Goal: Task Accomplishment & Management: Complete application form

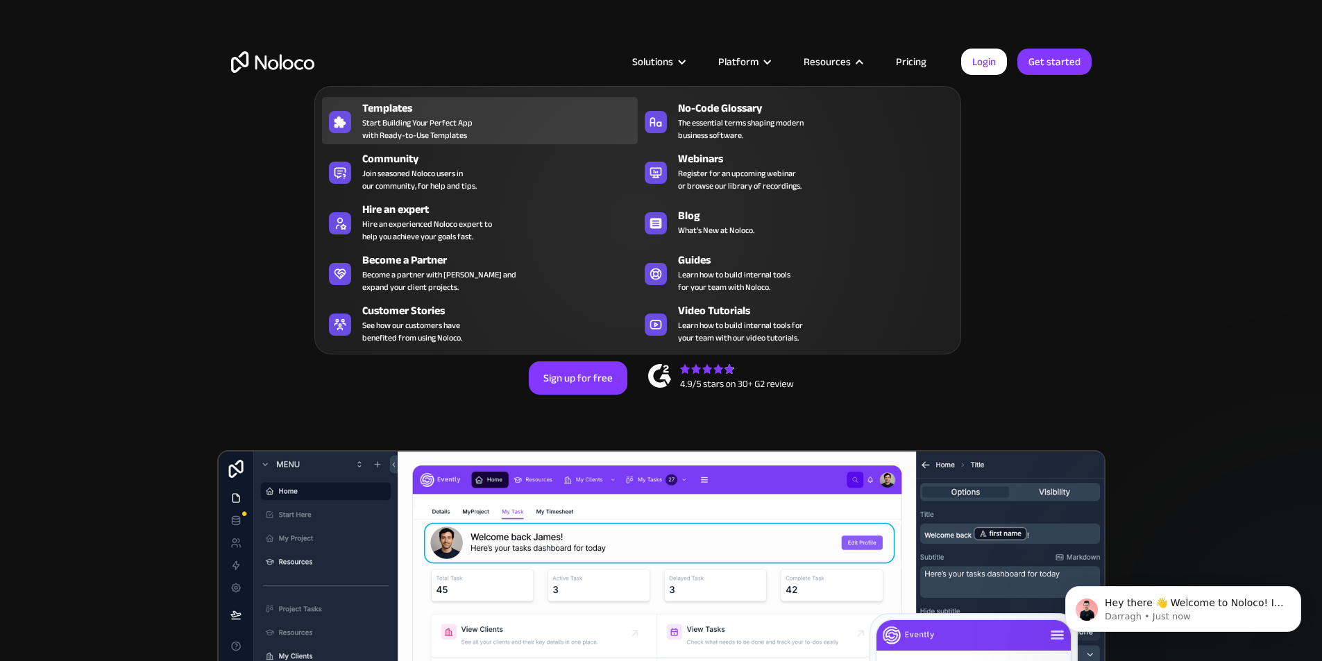
click at [486, 129] on div "Templates Start Building Your Perfect App with Ready-to-Use Templates" at bounding box center [496, 121] width 269 height 42
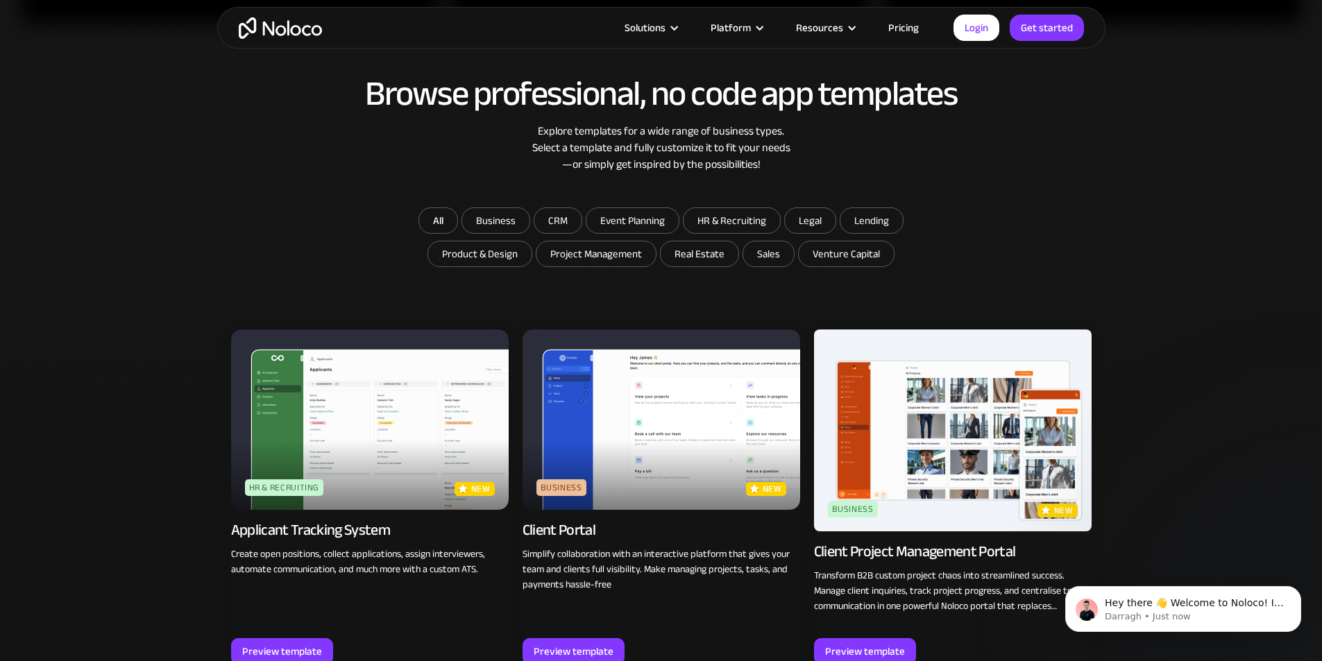
scroll to position [763, 0]
click at [591, 260] on input "Project Management" at bounding box center [595, 253] width 119 height 25
checkbox input "true"
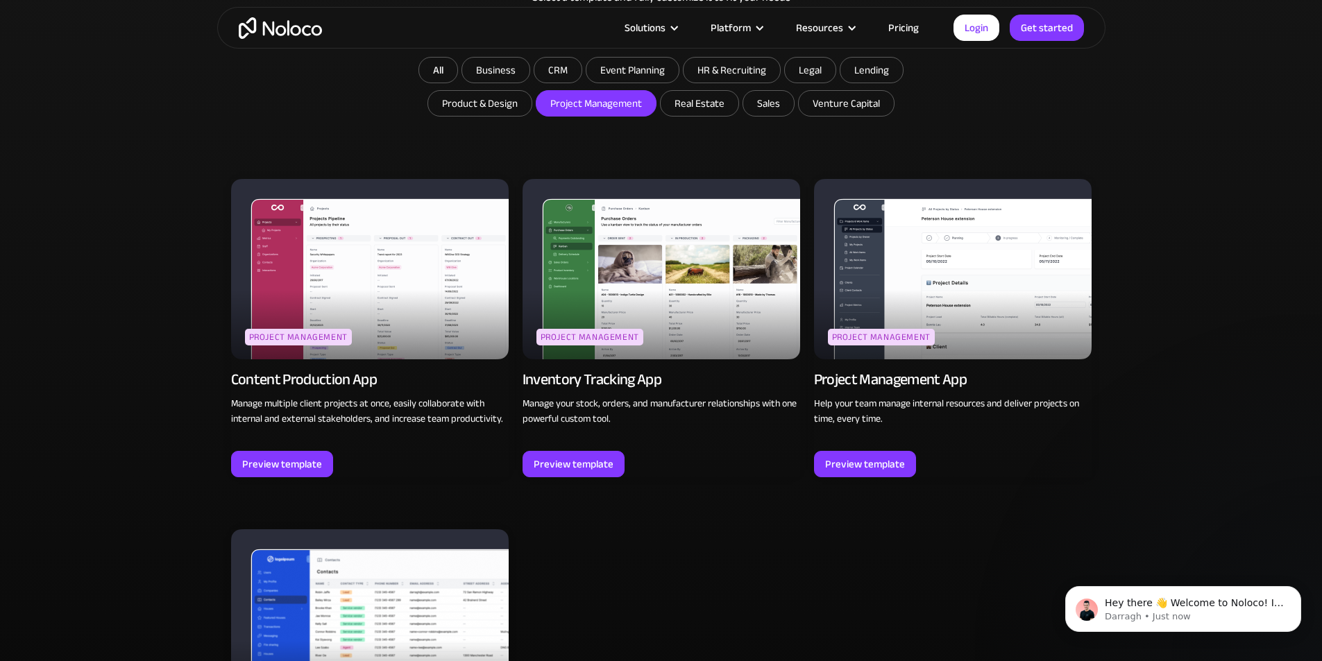
scroll to position [902, 0]
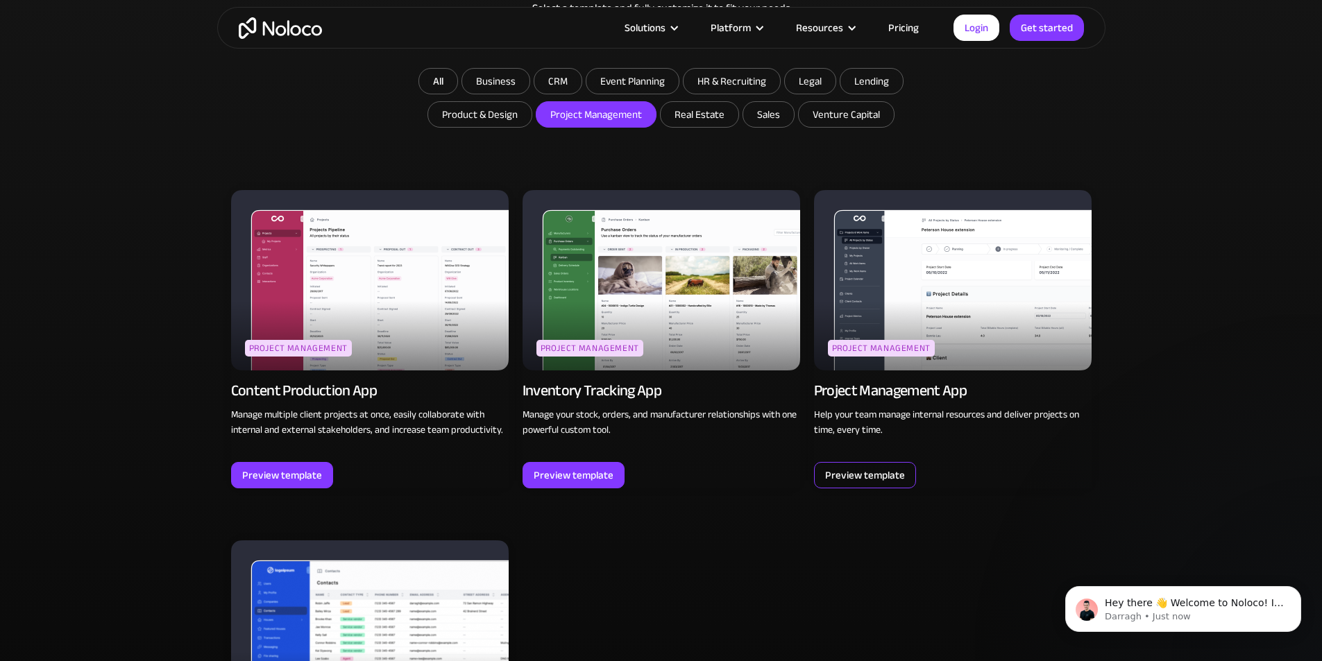
click at [892, 466] on div "Preview template" at bounding box center [865, 475] width 80 height 18
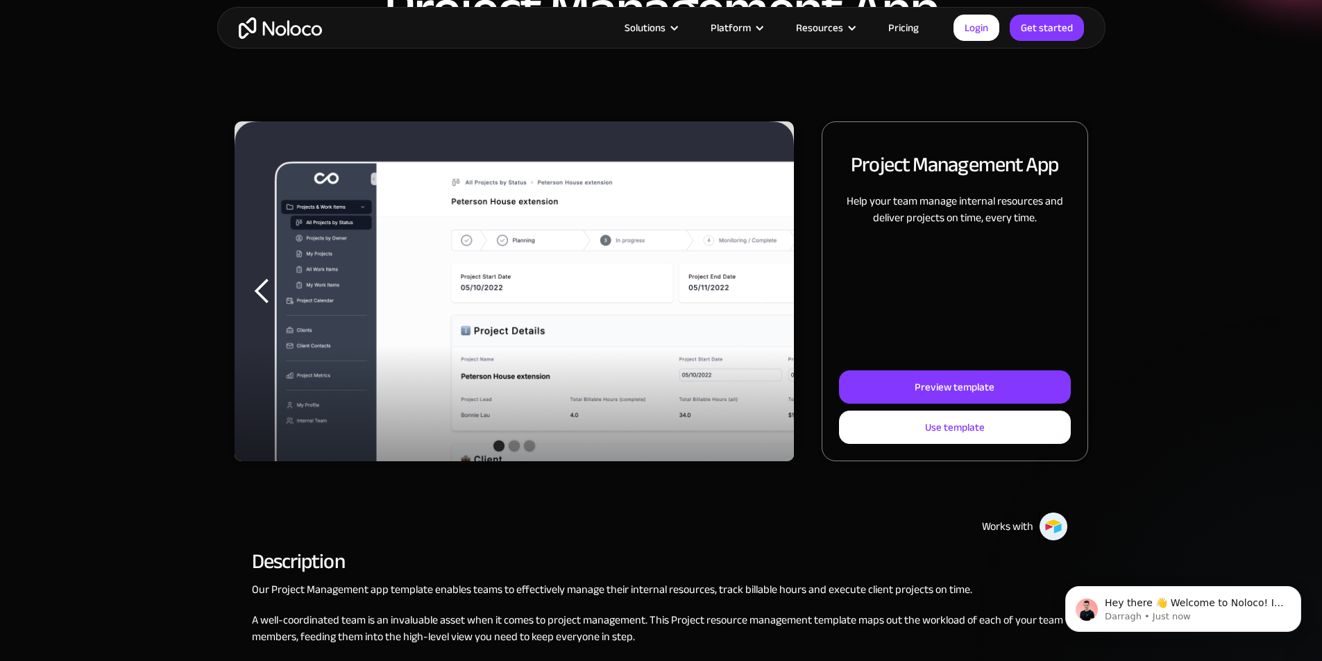
scroll to position [139, 0]
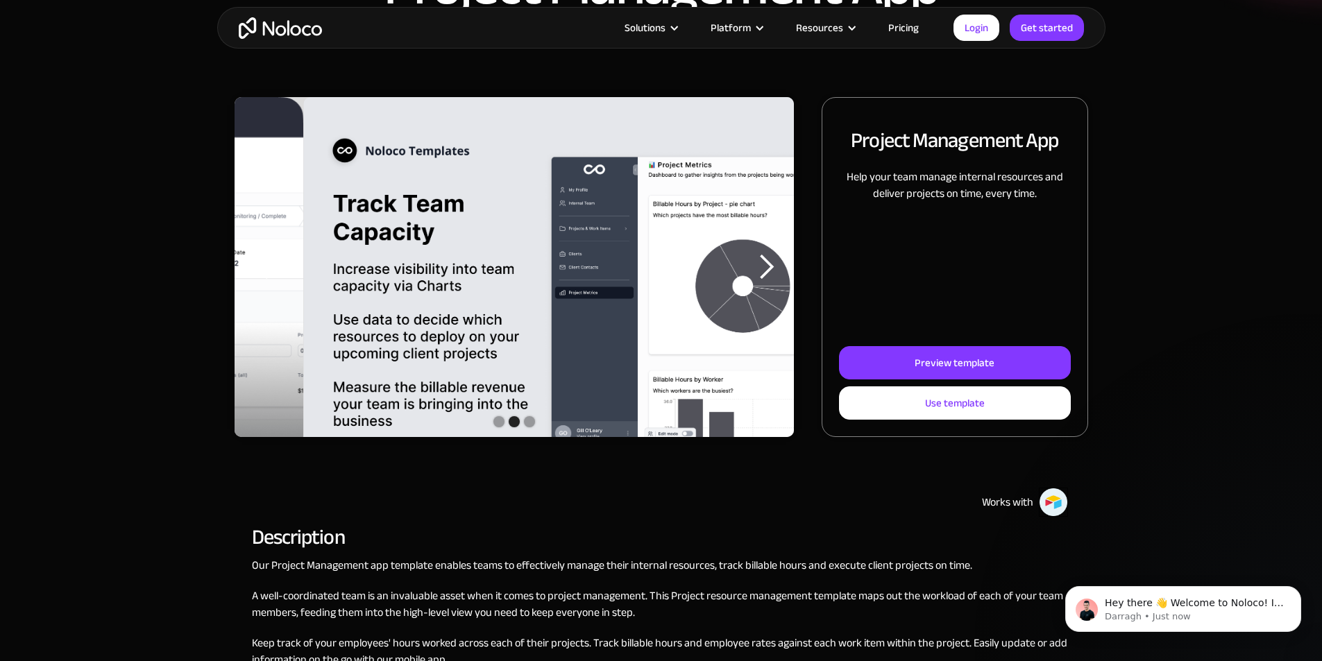
click at [276, 281] on div "previous slide" at bounding box center [262, 267] width 28 height 28
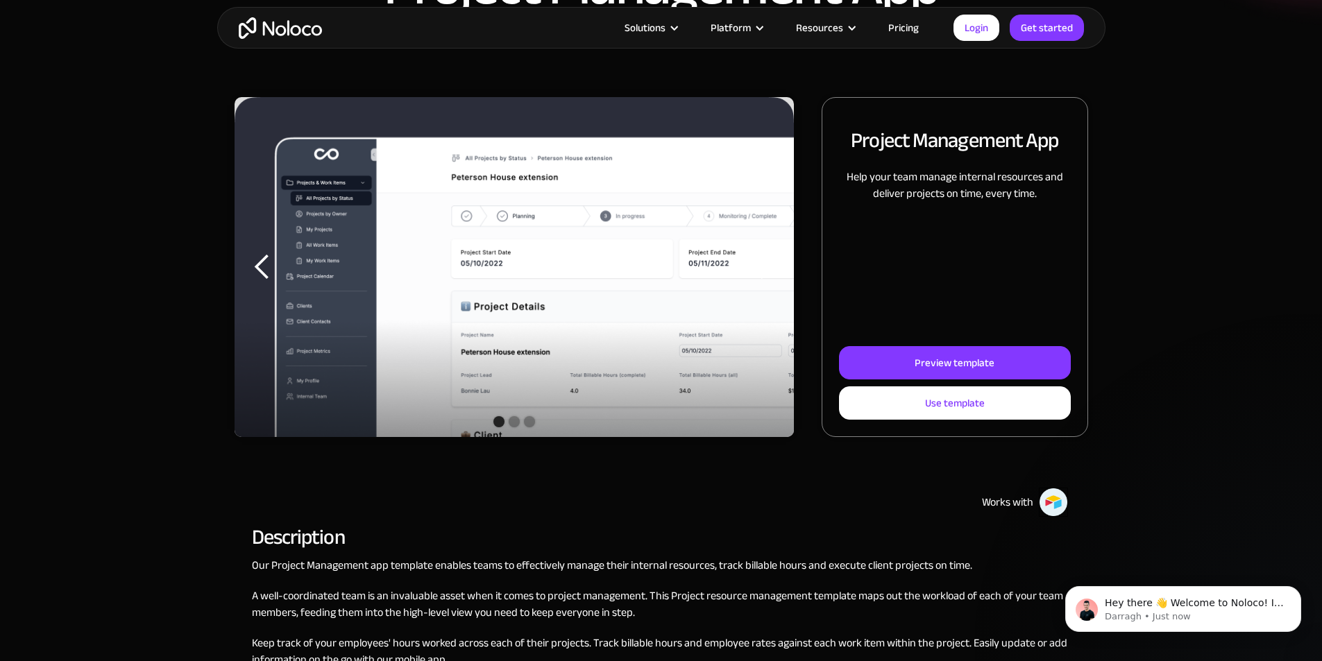
click at [764, 309] on div "next slide" at bounding box center [766, 267] width 56 height 340
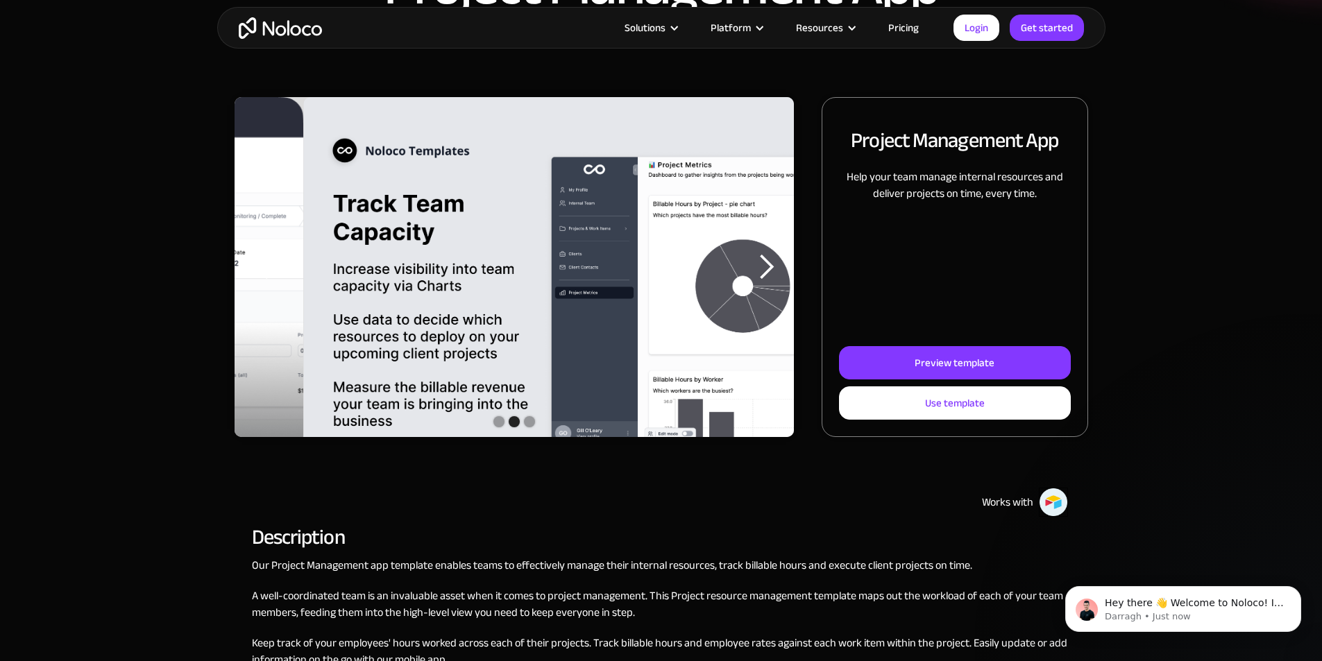
click at [764, 309] on div "next slide" at bounding box center [766, 267] width 56 height 340
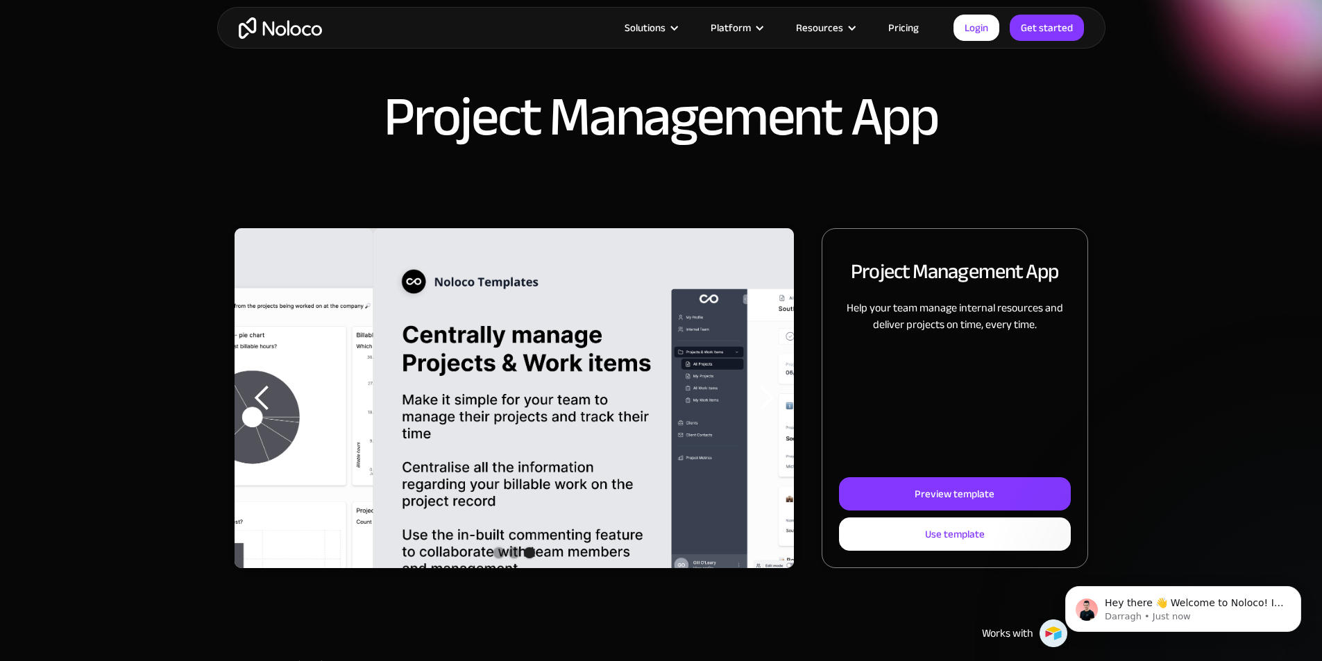
scroll to position [0, 0]
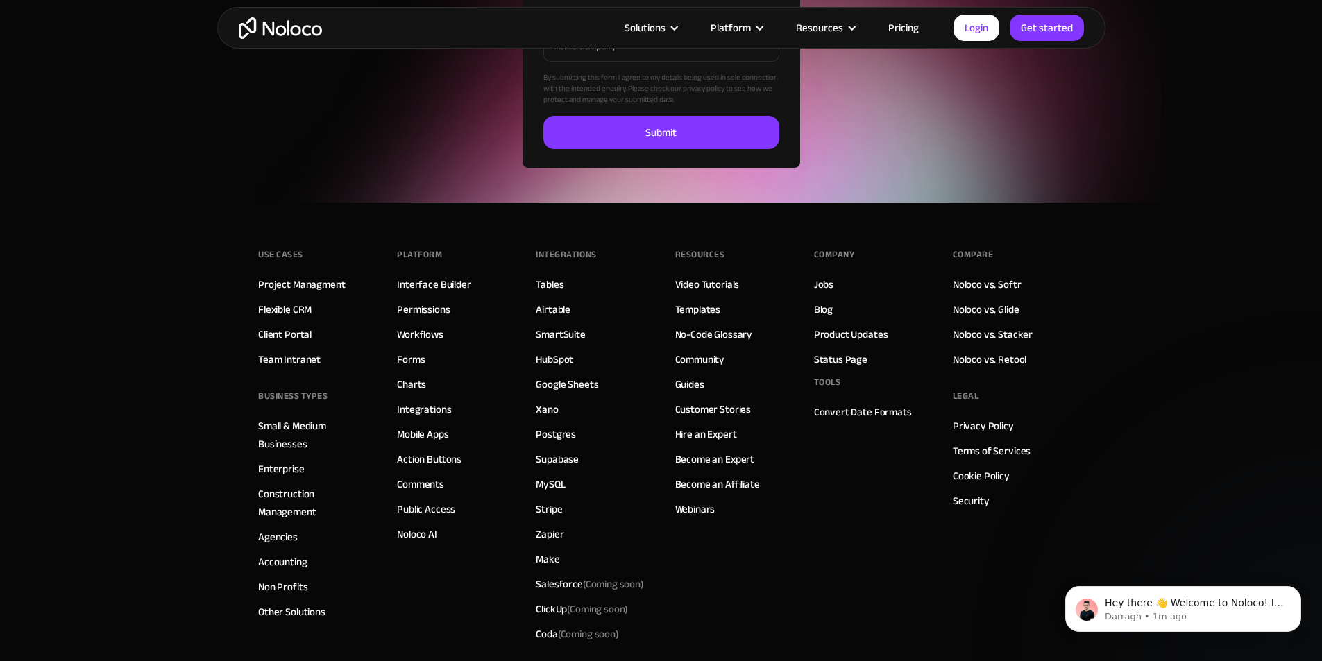
scroll to position [2151, 0]
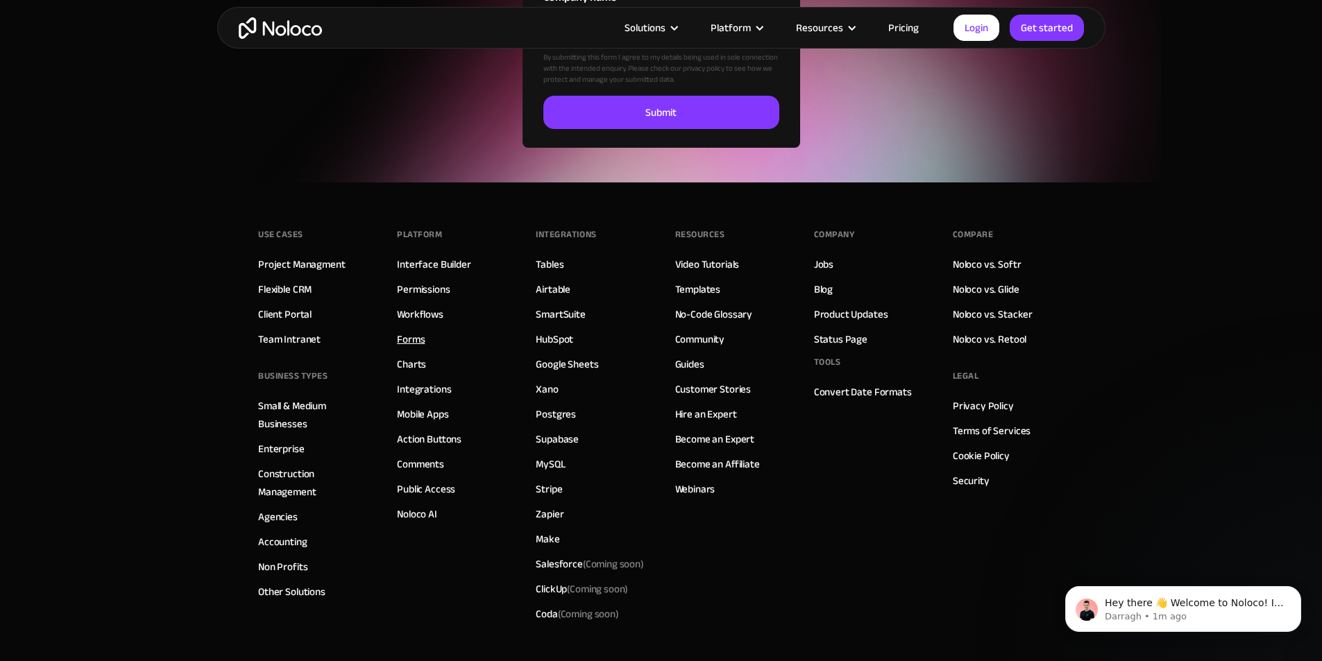
click at [409, 341] on link "Forms" at bounding box center [411, 339] width 28 height 18
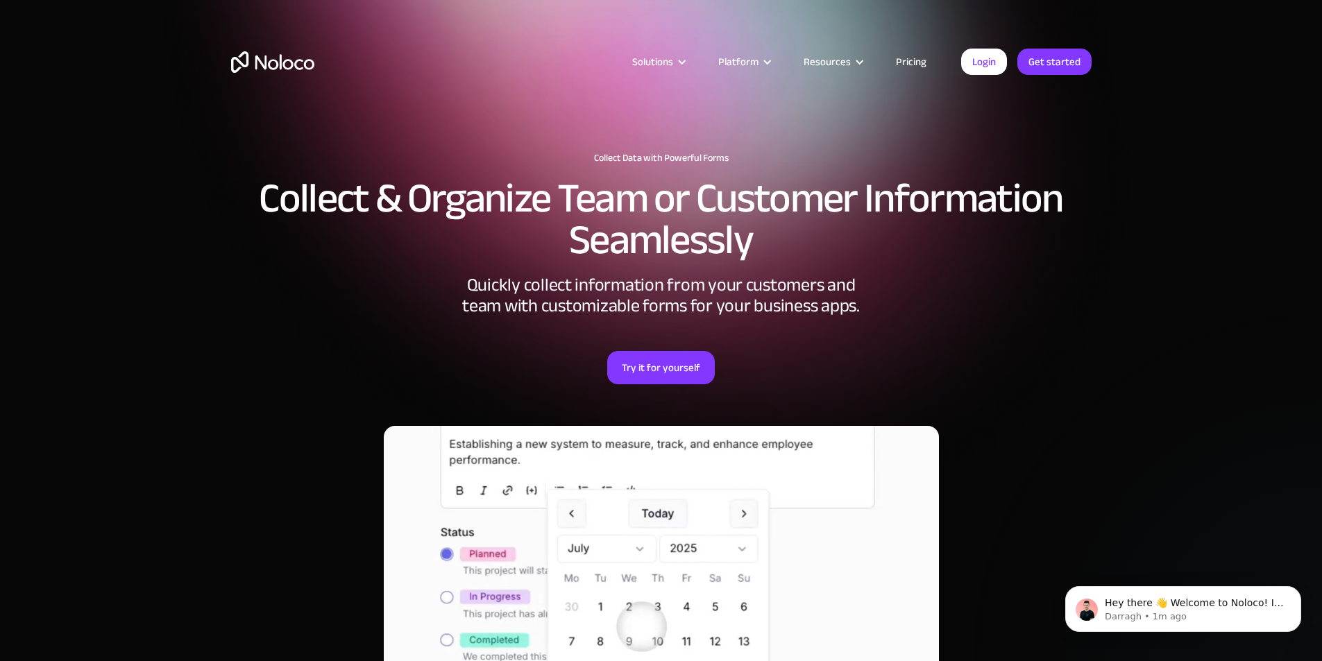
click at [276, 62] on img "home" at bounding box center [272, 62] width 83 height 22
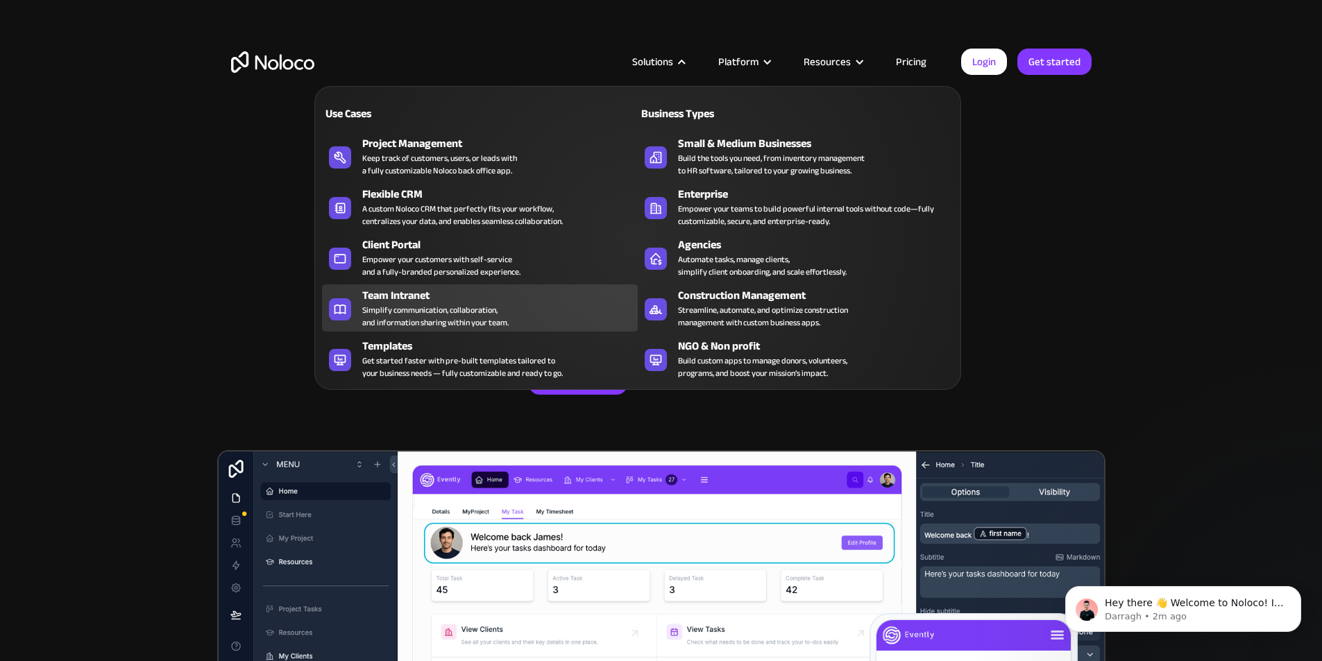
click at [539, 321] on div "Team Intranet Simplify communication, collaboration, and information sharing wi…" at bounding box center [496, 308] width 269 height 42
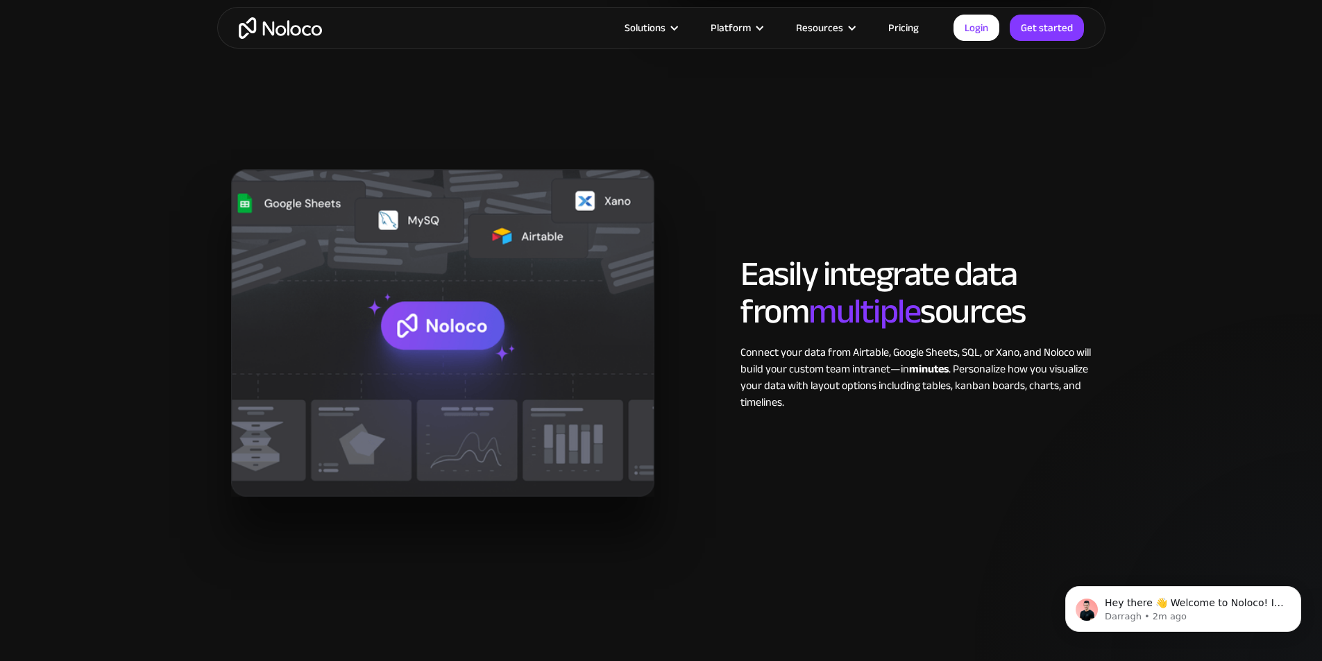
scroll to position [1527, 0]
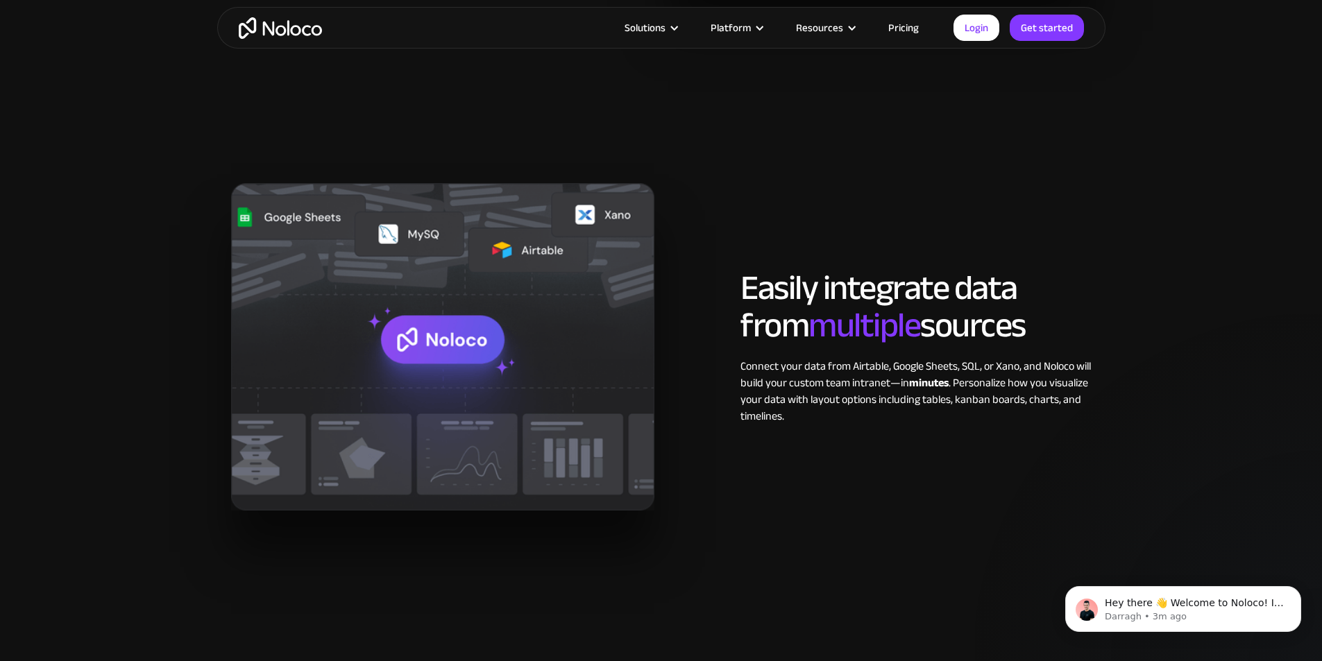
click at [907, 26] on link "Pricing" at bounding box center [903, 28] width 65 height 18
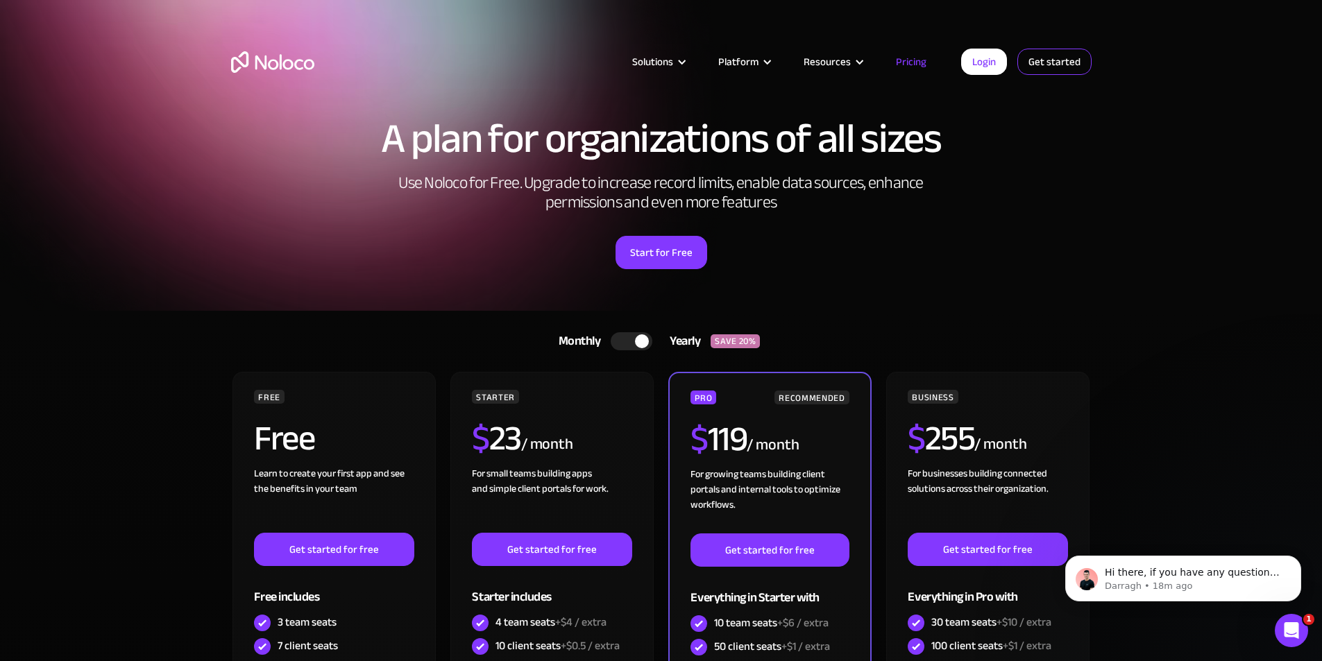
click at [1033, 67] on link "Get started" at bounding box center [1054, 62] width 74 height 26
click at [986, 60] on link "Login" at bounding box center [984, 62] width 46 height 26
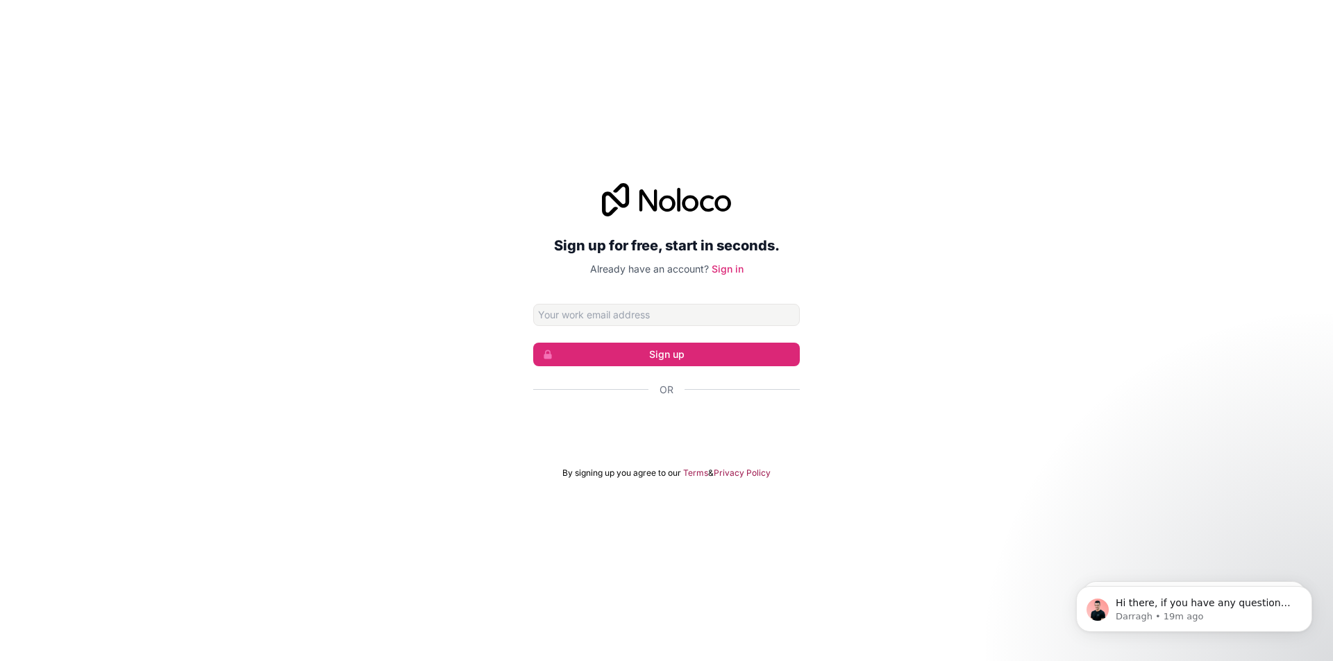
click at [644, 317] on input "Email address" at bounding box center [666, 315] width 267 height 22
type input "[PERSON_NAME][EMAIL_ADDRESS][DOMAIN_NAME]"
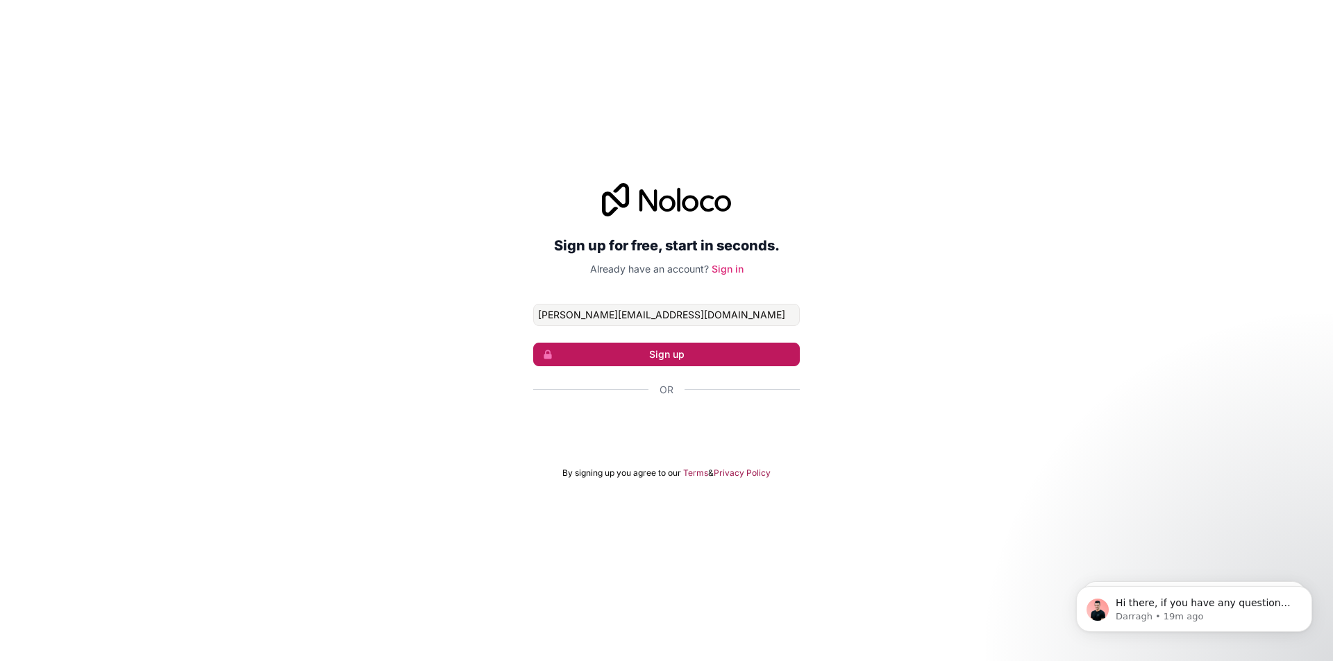
click at [645, 357] on button "Sign up" at bounding box center [666, 355] width 267 height 24
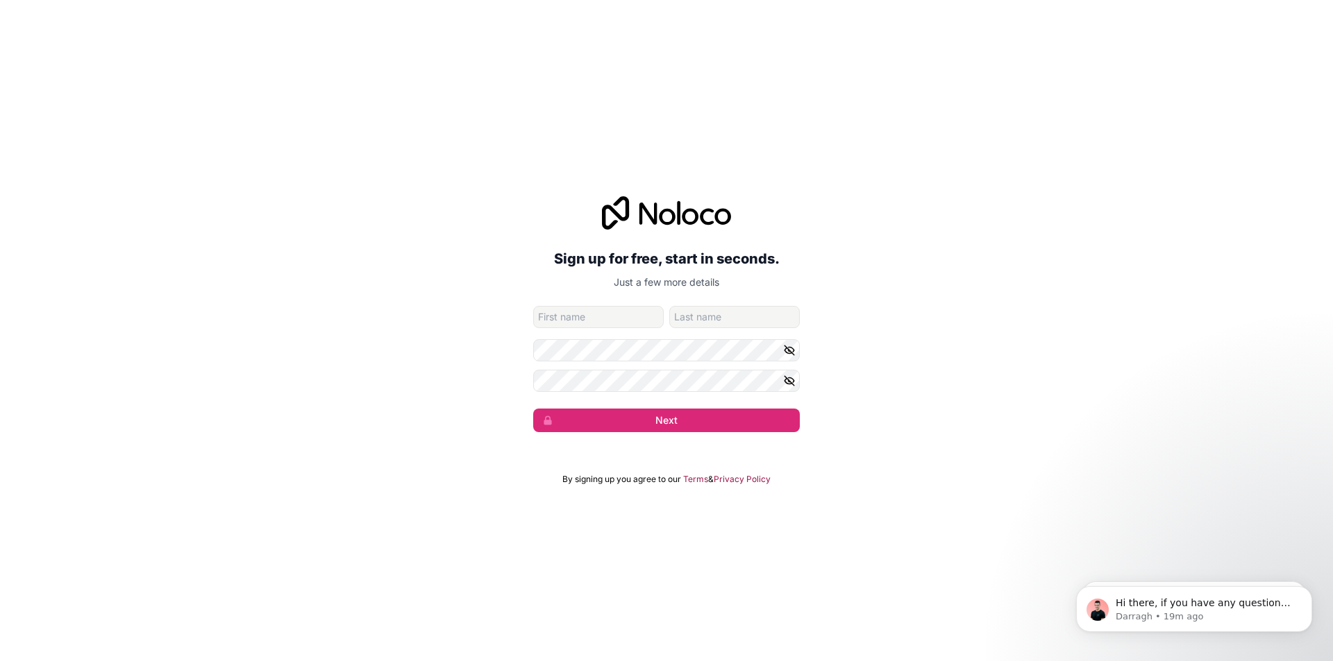
click at [594, 326] on input "given-name" at bounding box center [598, 317] width 130 height 22
click at [596, 324] on input "given-name" at bounding box center [598, 317] width 130 height 22
click at [688, 317] on input "family-name" at bounding box center [734, 317] width 130 height 22
click at [586, 319] on input "given-name" at bounding box center [598, 317] width 130 height 22
type input "Caleb"
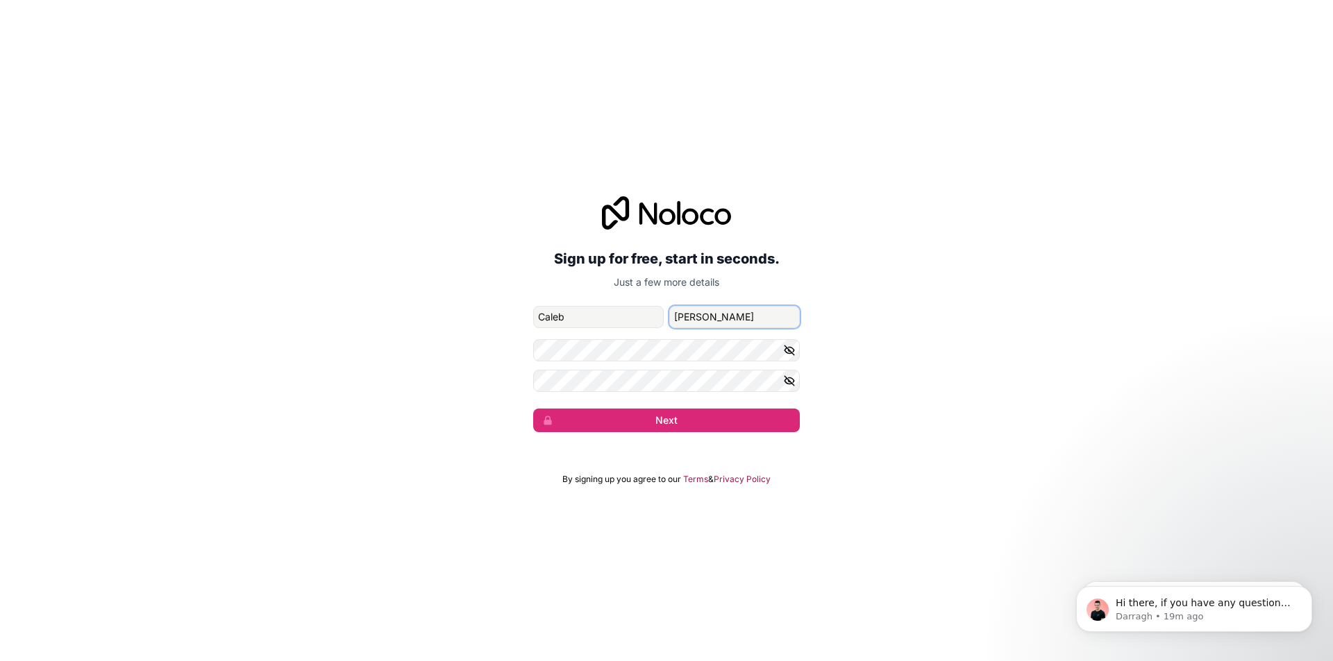
type input "Palmer"
click at [533, 409] on button "Next" at bounding box center [666, 421] width 267 height 24
click at [620, 426] on button "Next" at bounding box center [666, 421] width 267 height 24
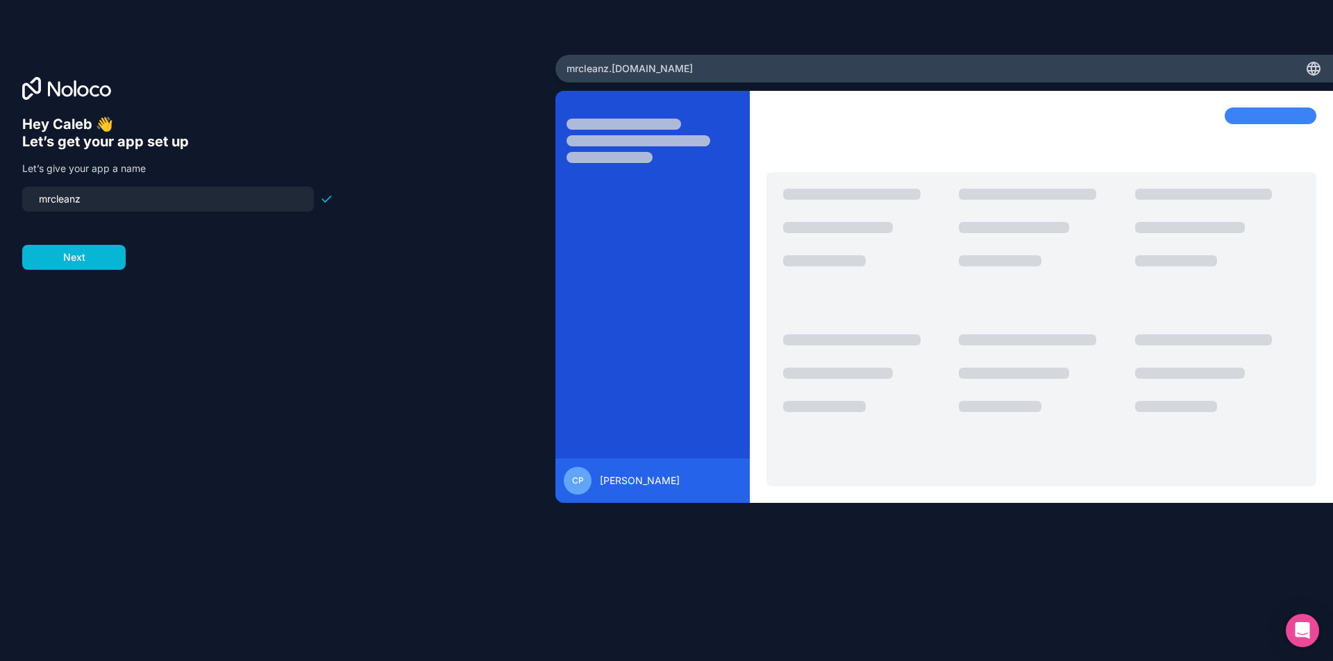
click at [108, 203] on input "mrcleanz" at bounding box center [168, 198] width 275 height 19
drag, startPoint x: 108, startPoint y: 203, endPoint x: 110, endPoint y: 210, distance: 7.1
click at [110, 210] on div "mrcleanz" at bounding box center [167, 199] width 291 height 25
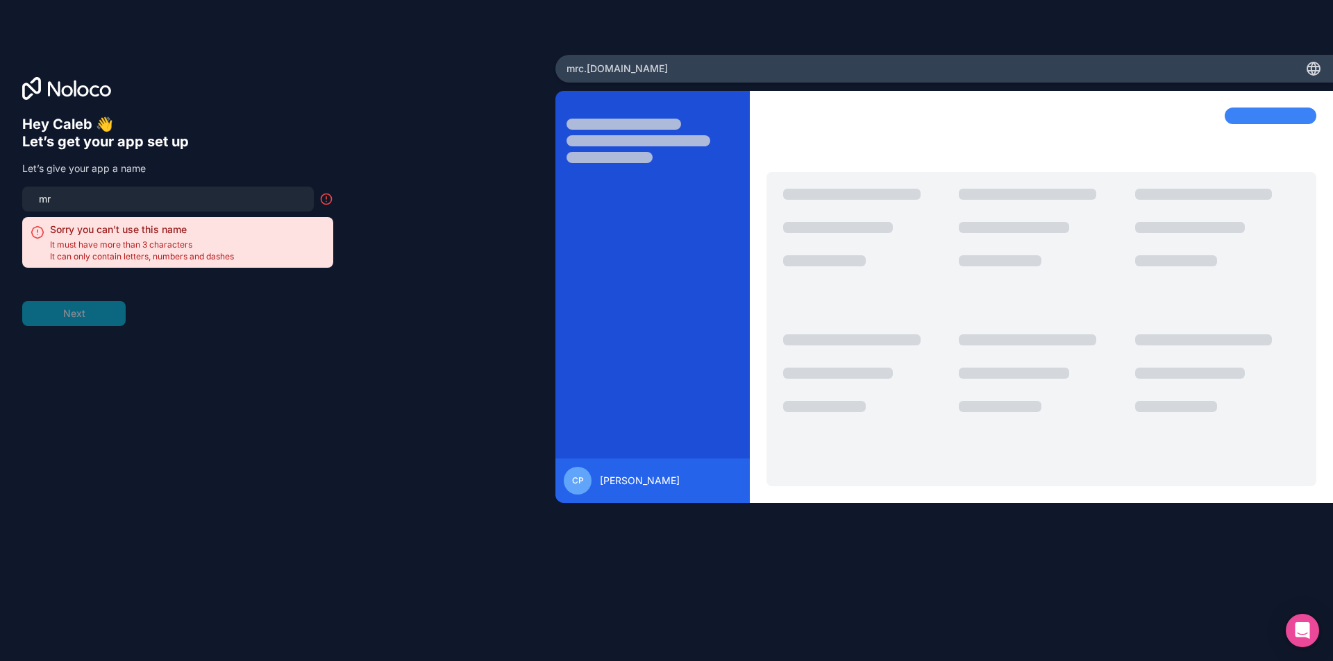
type input "m"
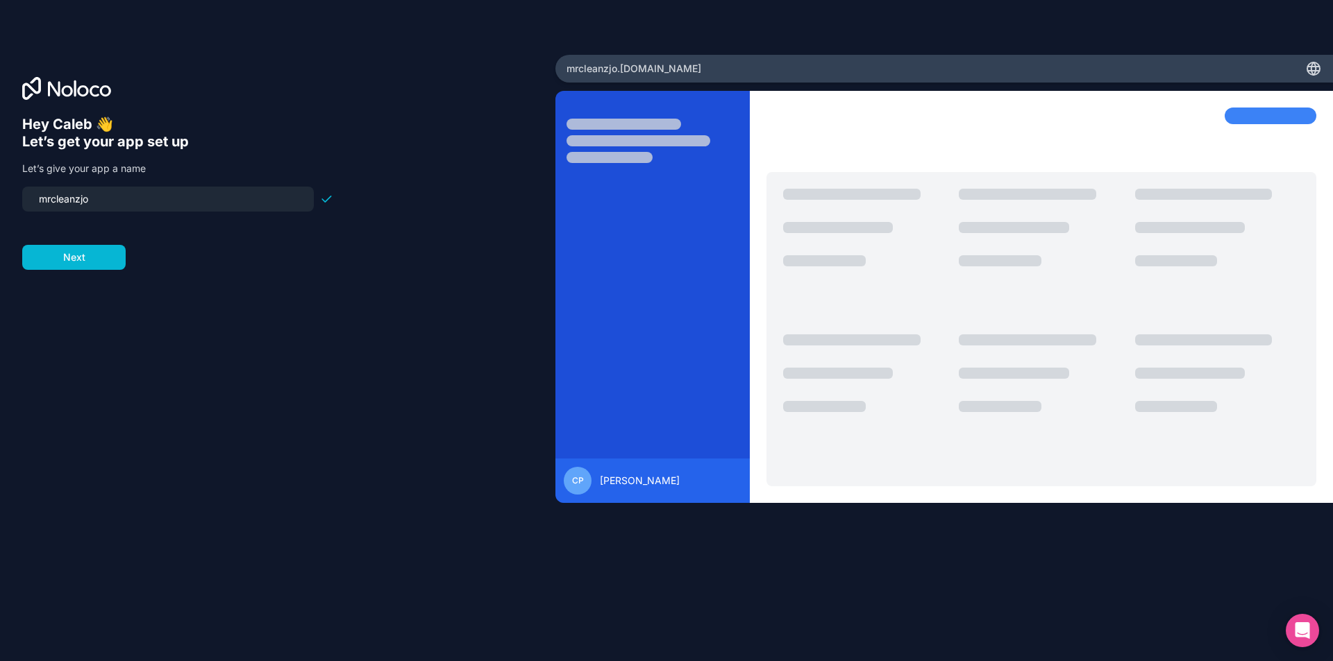
type input "mrcleanzjob"
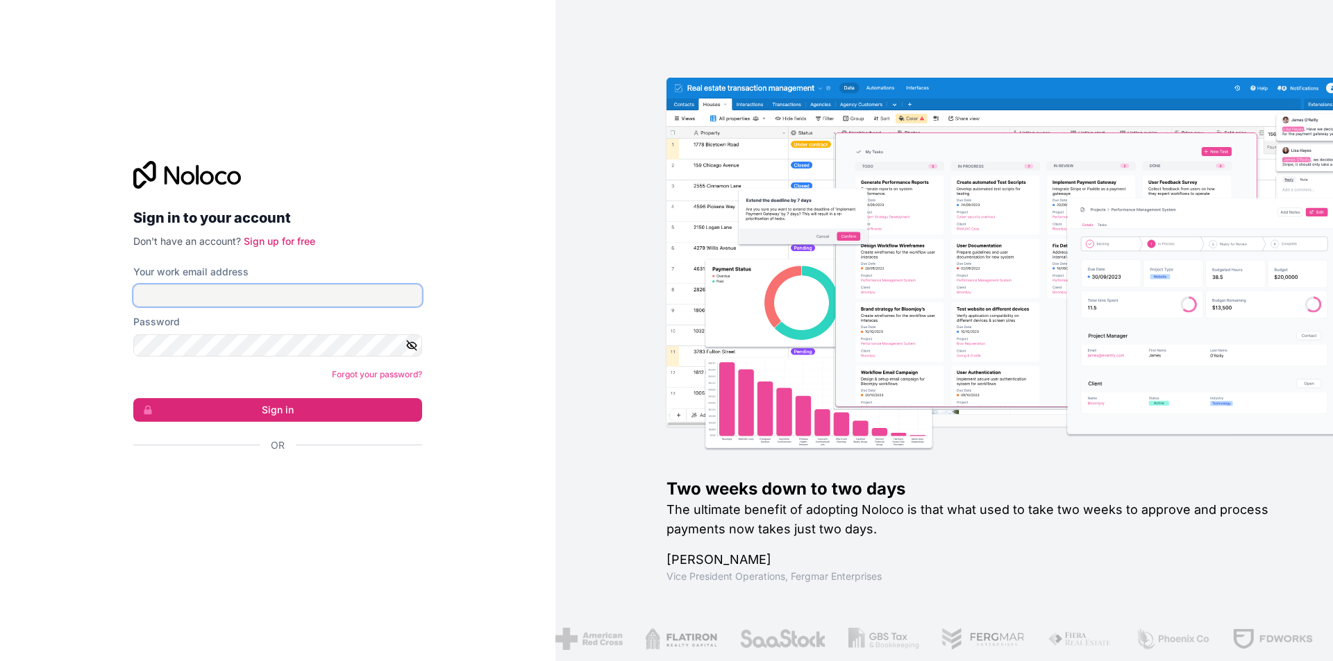
click at [226, 285] on input "Your work email address" at bounding box center [277, 296] width 289 height 22
type input "[PERSON_NAME][EMAIL_ADDRESS][DOMAIN_NAME]"
click at [133, 398] on button "Sign in" at bounding box center [277, 410] width 289 height 24
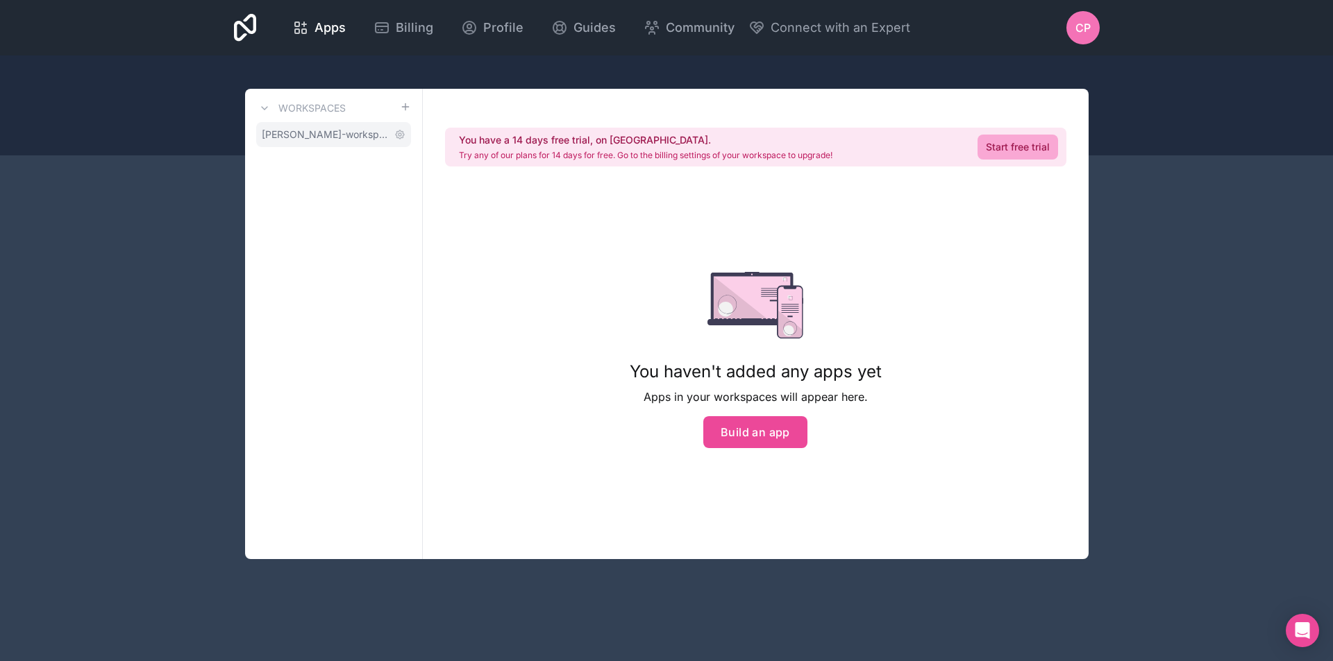
click at [337, 131] on span "[PERSON_NAME]-workspace" at bounding box center [325, 135] width 127 height 14
click at [1230, 260] on div "Apps Billing Profile Guides Community Connect with an Expert CP Billing Profile…" at bounding box center [666, 330] width 1333 height 661
click at [781, 434] on button "Build an app" at bounding box center [755, 432] width 104 height 32
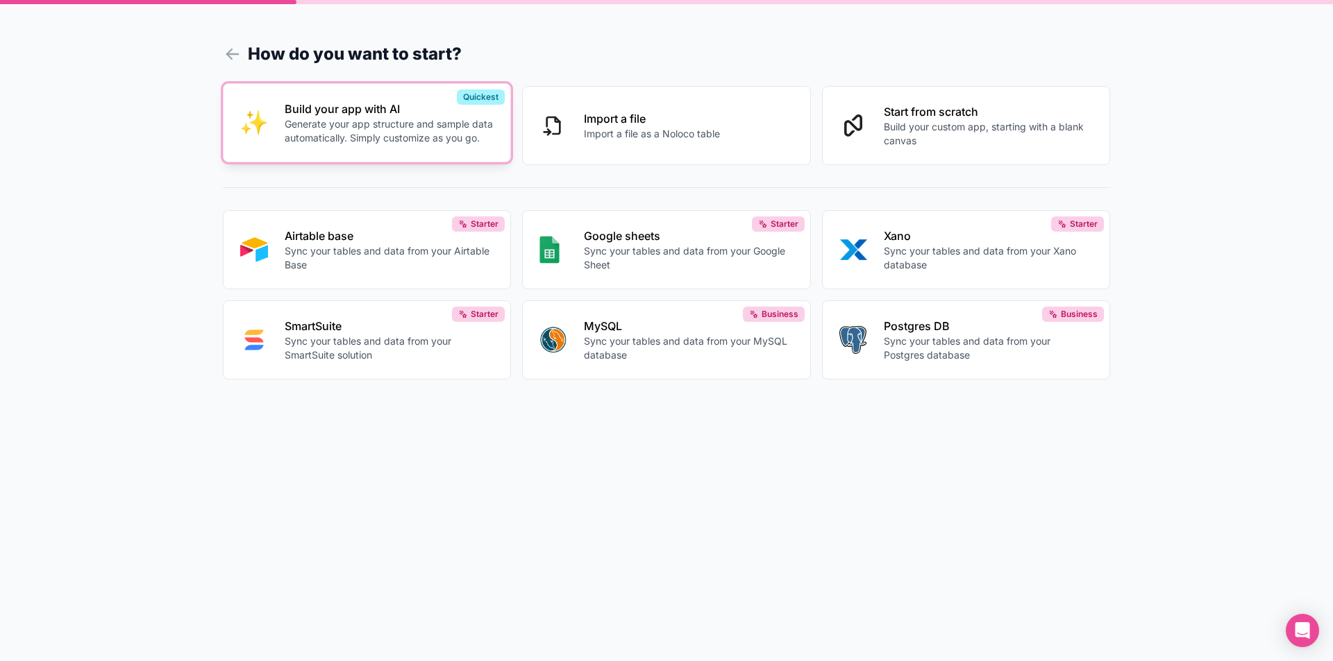
click at [429, 133] on p "Generate your app structure and sample data automatically. Simply customize as …" at bounding box center [390, 131] width 210 height 28
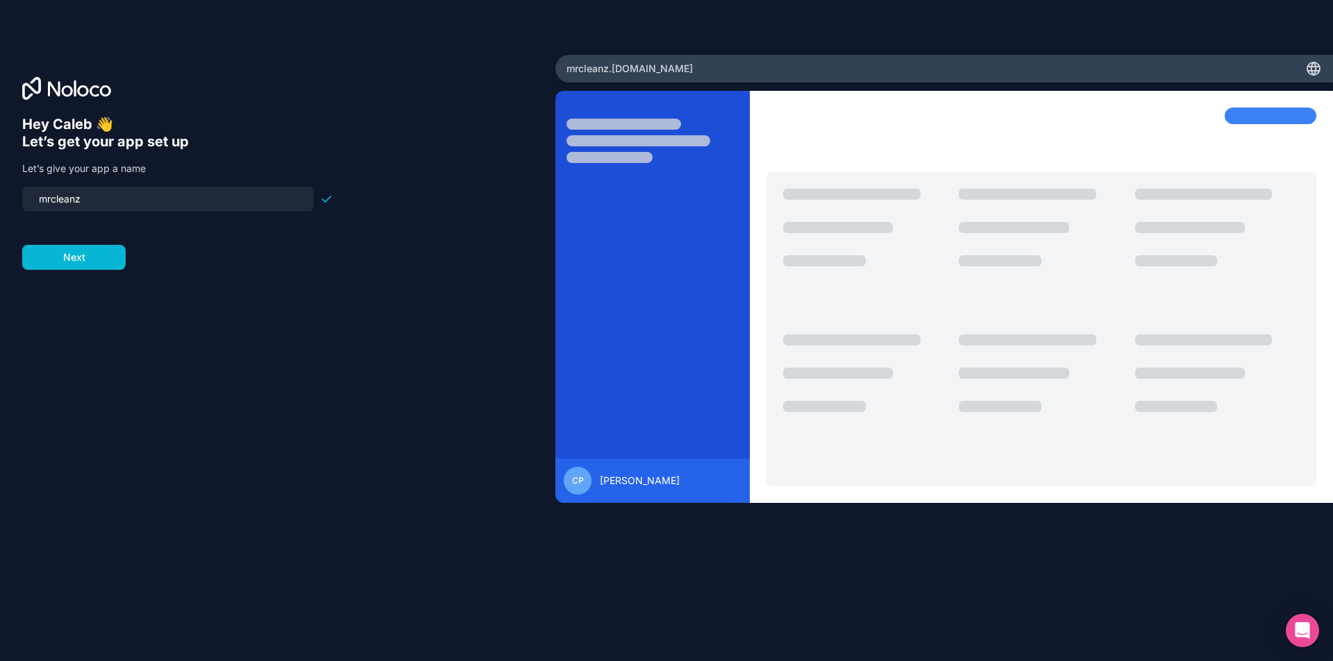
click at [149, 206] on input "mrcleanz" at bounding box center [168, 198] width 275 height 19
type input "mrcleanzjobjacket"
click at [103, 259] on button "Next" at bounding box center [73, 257] width 103 height 25
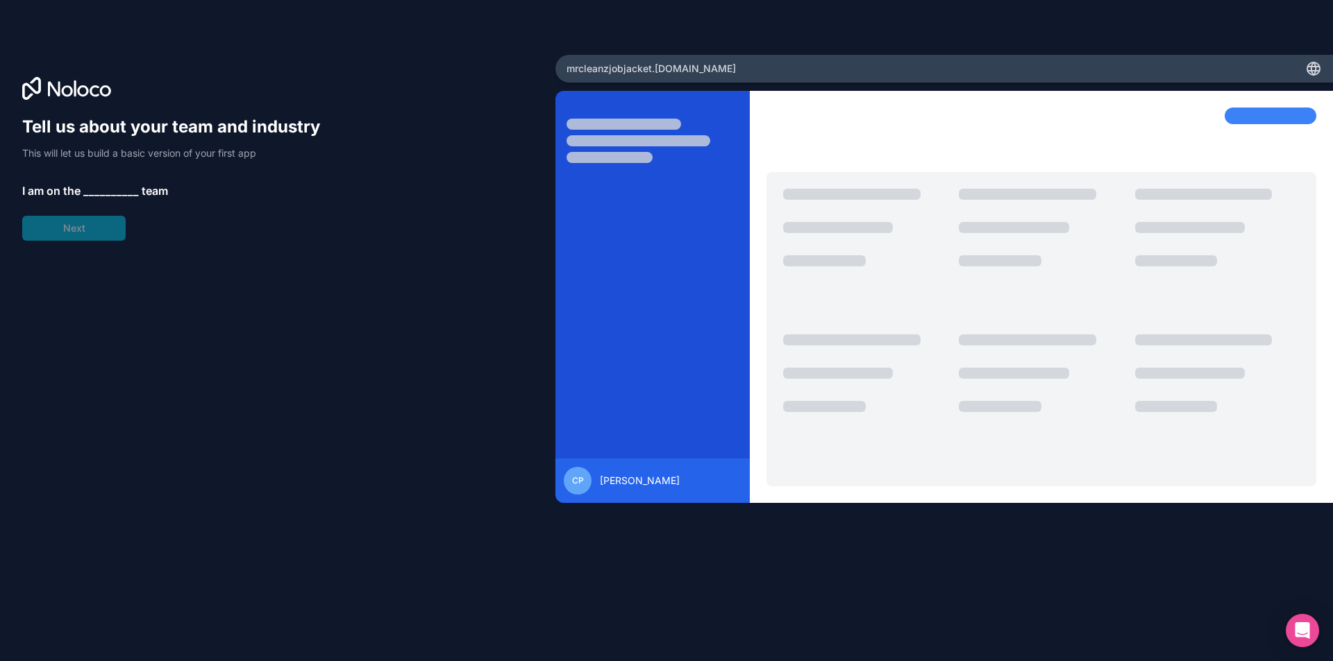
click at [117, 189] on span "__________" at bounding box center [111, 191] width 56 height 17
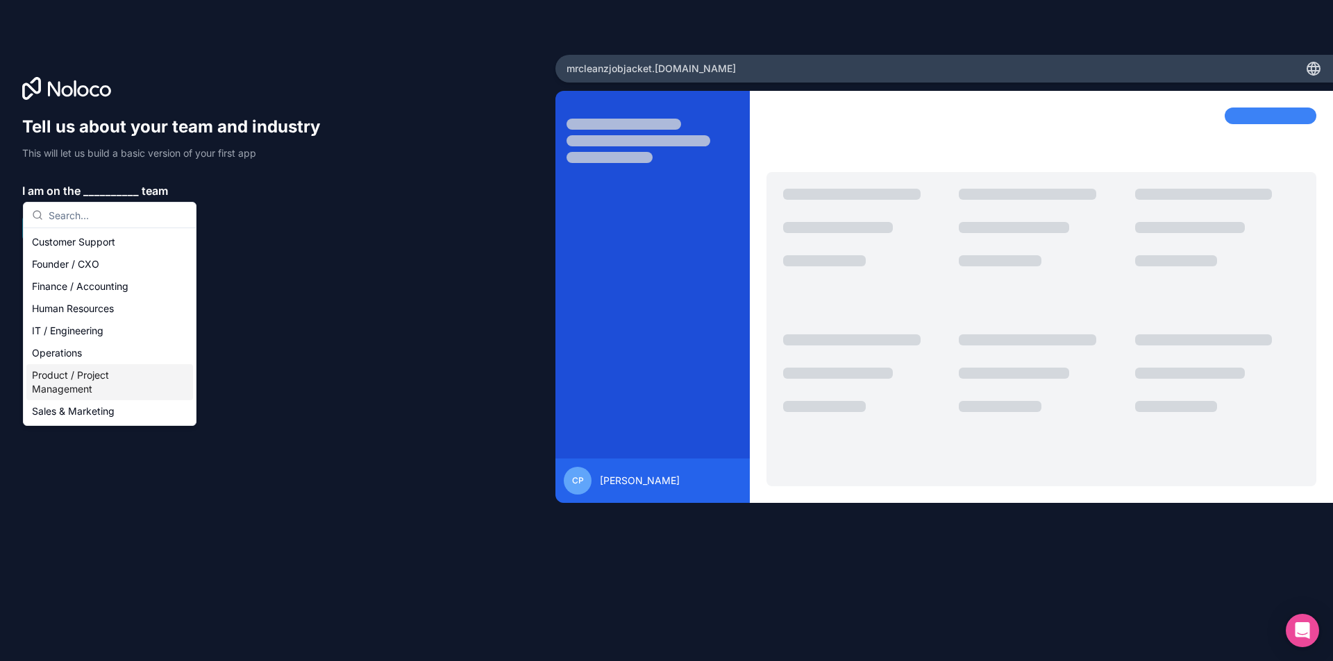
click at [78, 382] on div "Product / Project Management" at bounding box center [109, 382] width 167 height 36
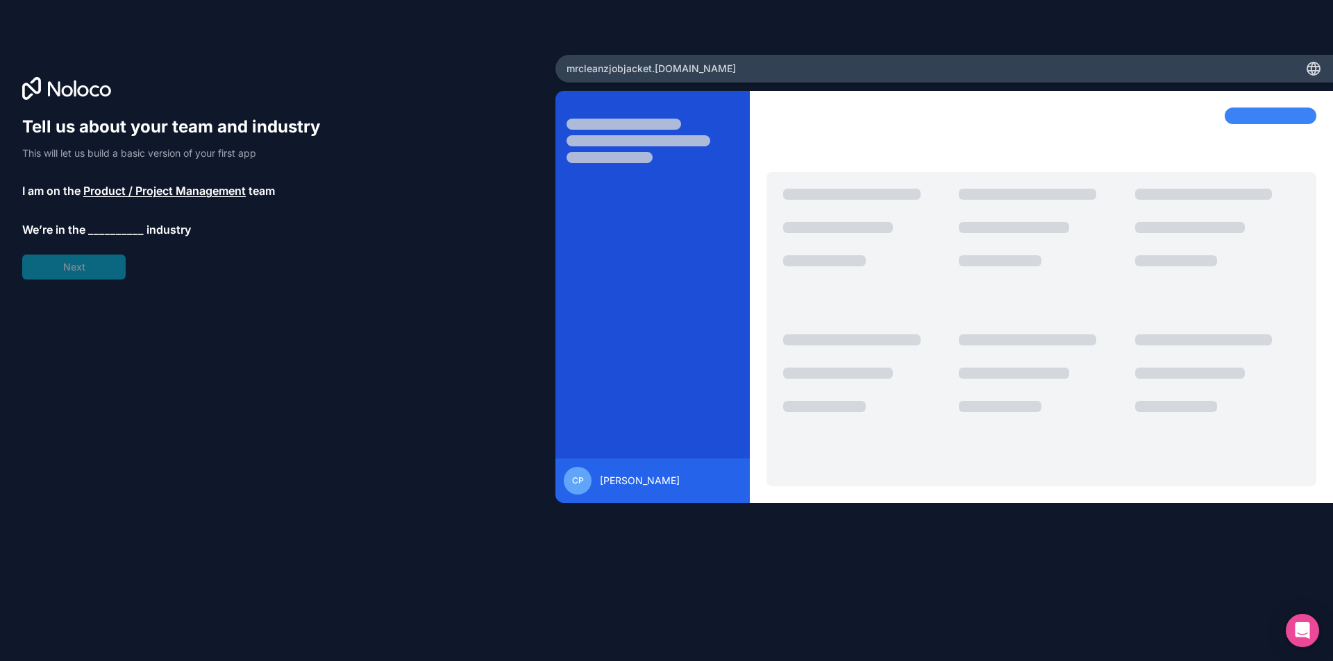
click at [115, 234] on span "__________" at bounding box center [116, 229] width 56 height 17
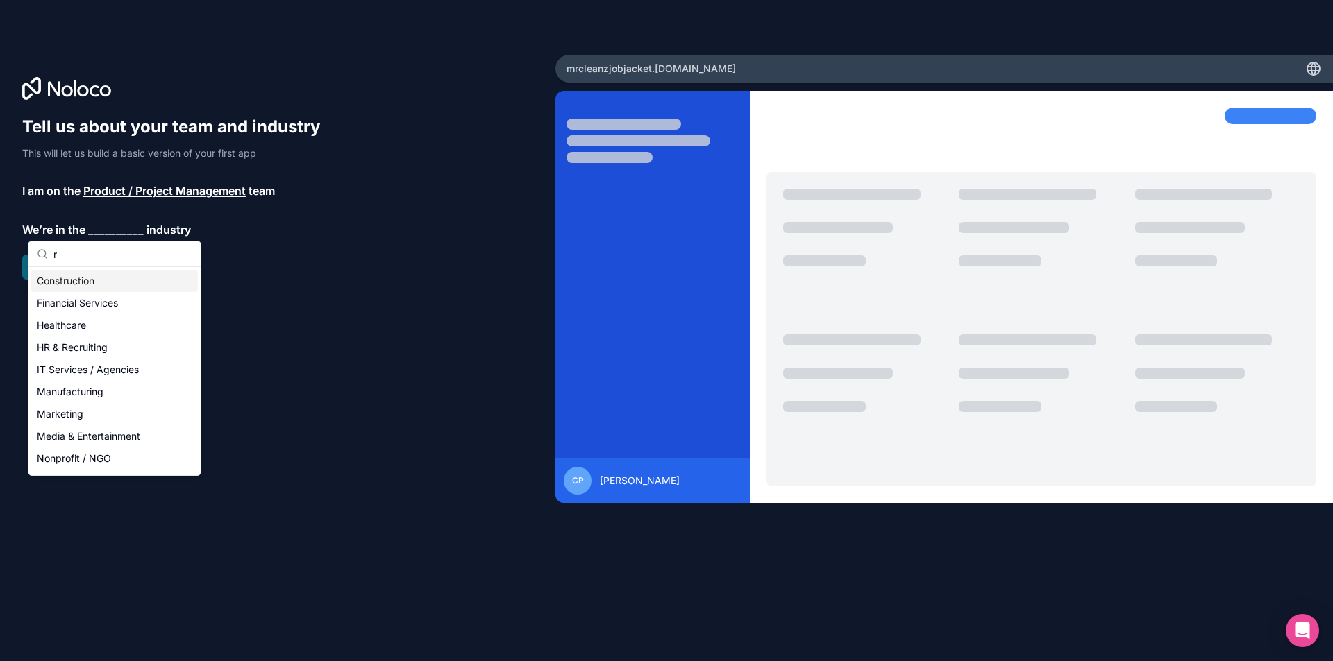
type input "r"
click at [101, 283] on div "Construction" at bounding box center [114, 281] width 167 height 22
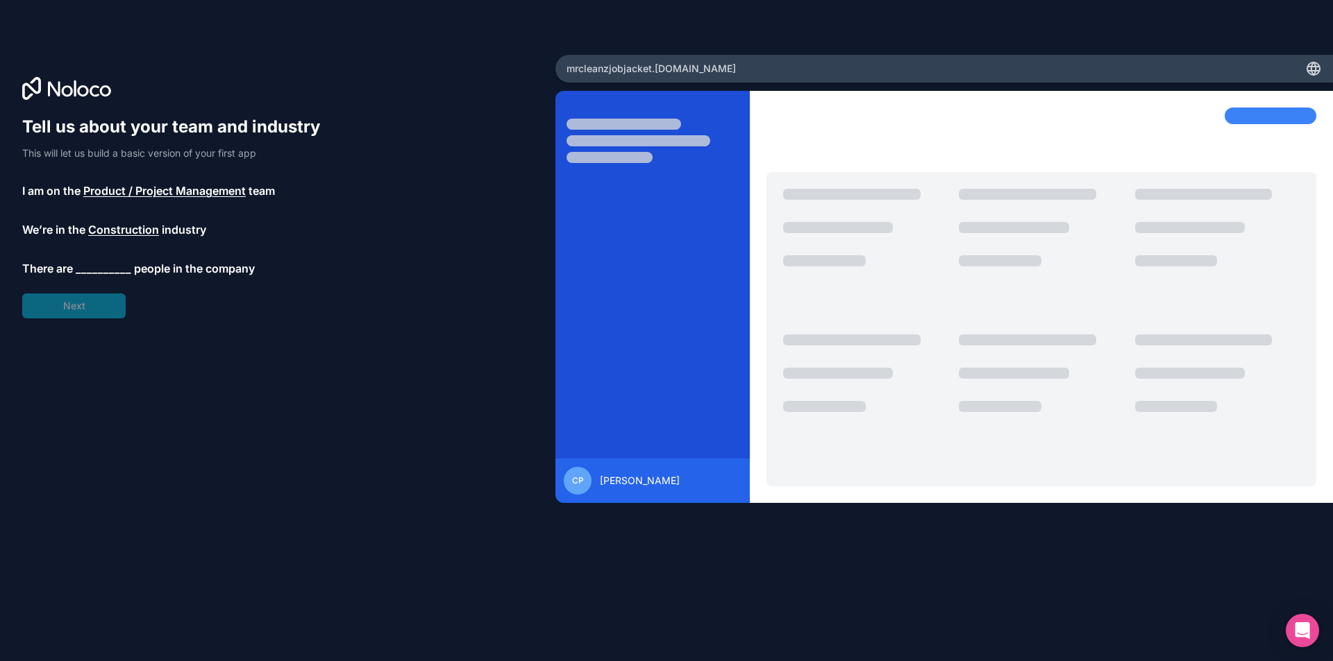
click at [89, 270] on span "__________" at bounding box center [104, 268] width 56 height 17
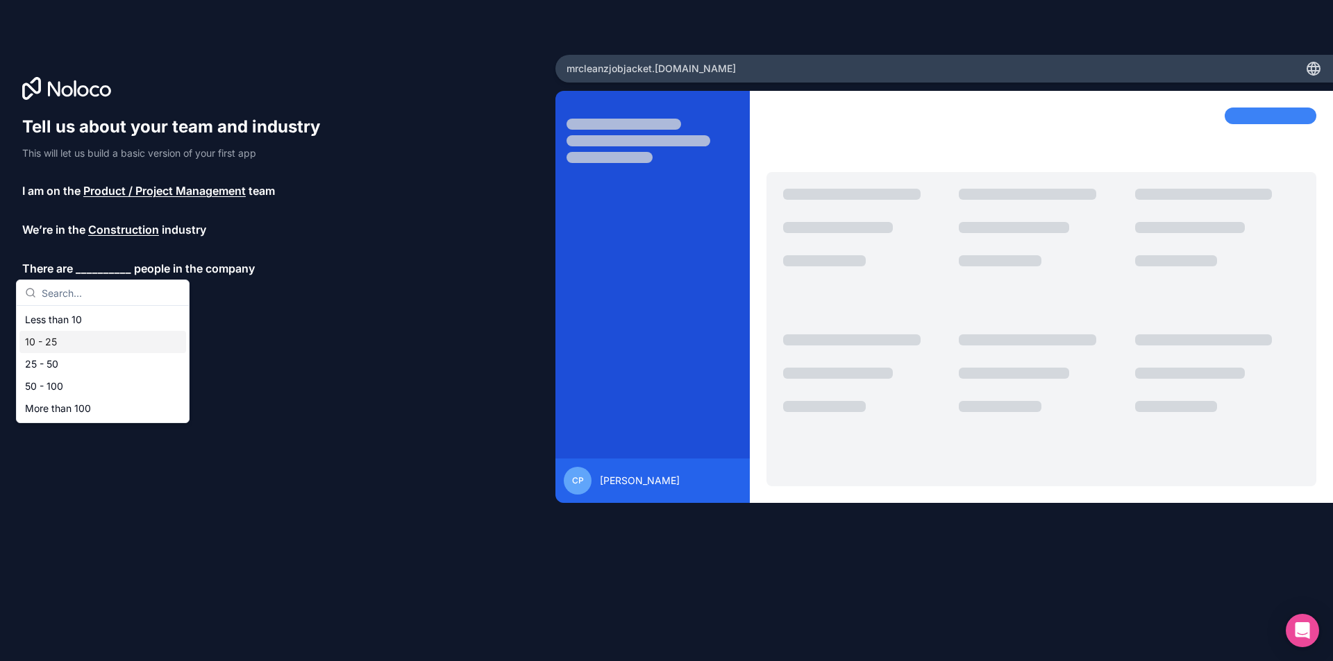
click at [86, 339] on div "10 - 25" at bounding box center [102, 342] width 167 height 22
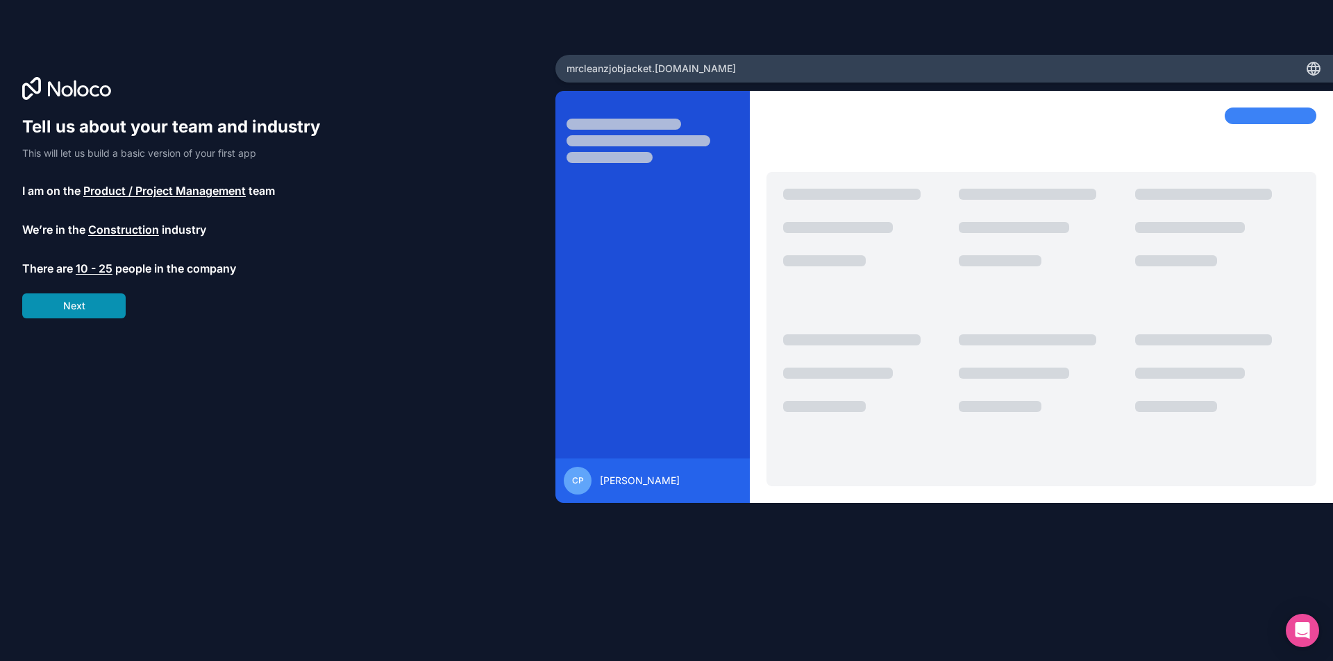
click at [90, 315] on button "Next" at bounding box center [73, 306] width 103 height 25
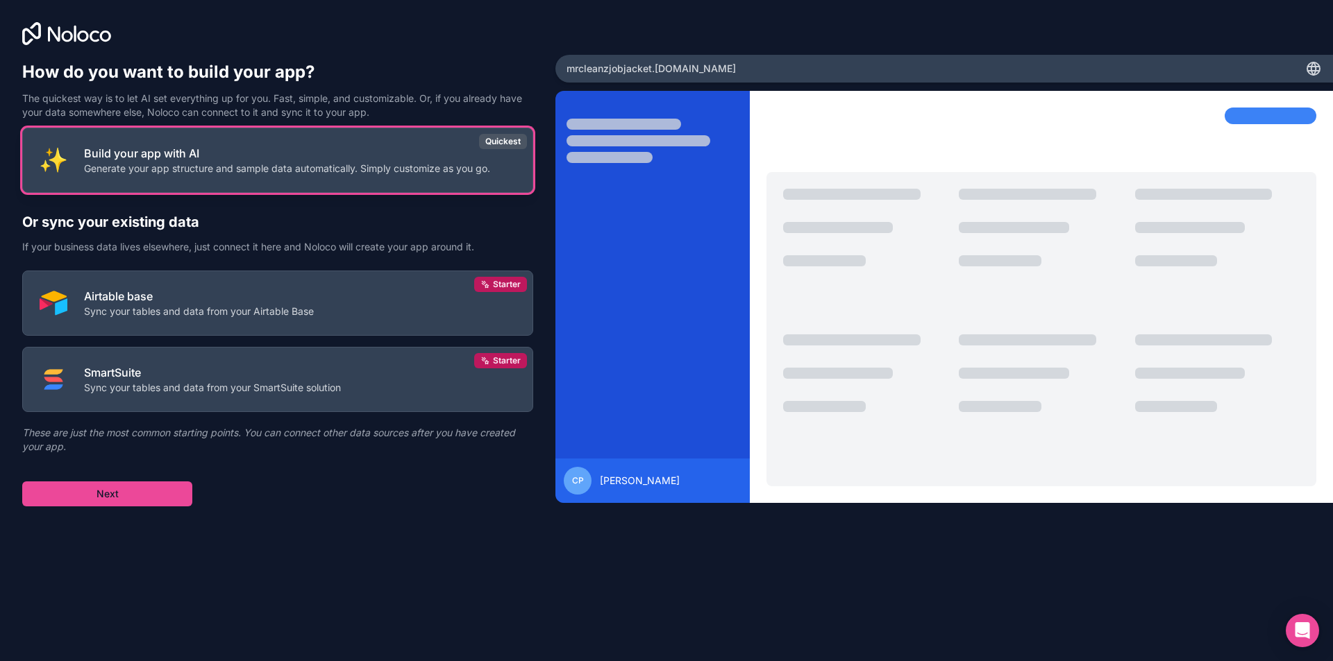
click at [200, 169] on p "Generate your app structure and sample data automatically. Simply customize as …" at bounding box center [287, 169] width 406 height 14
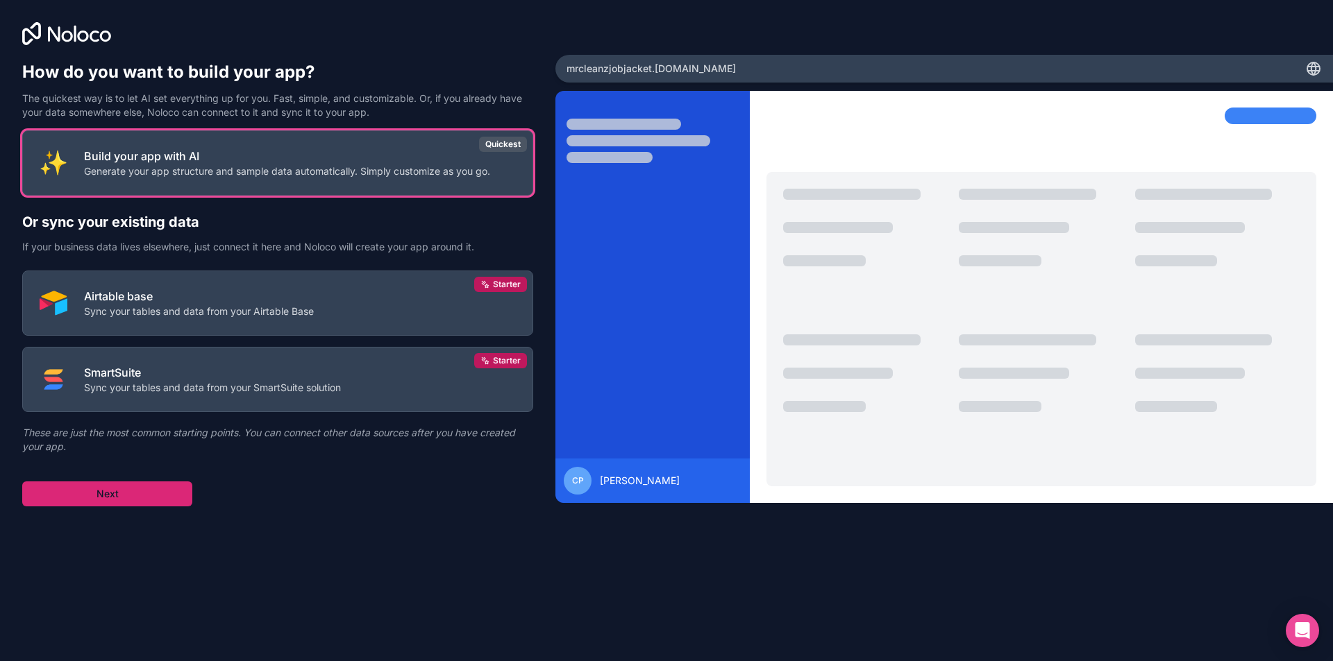
click at [116, 497] on button "Next" at bounding box center [107, 494] width 170 height 25
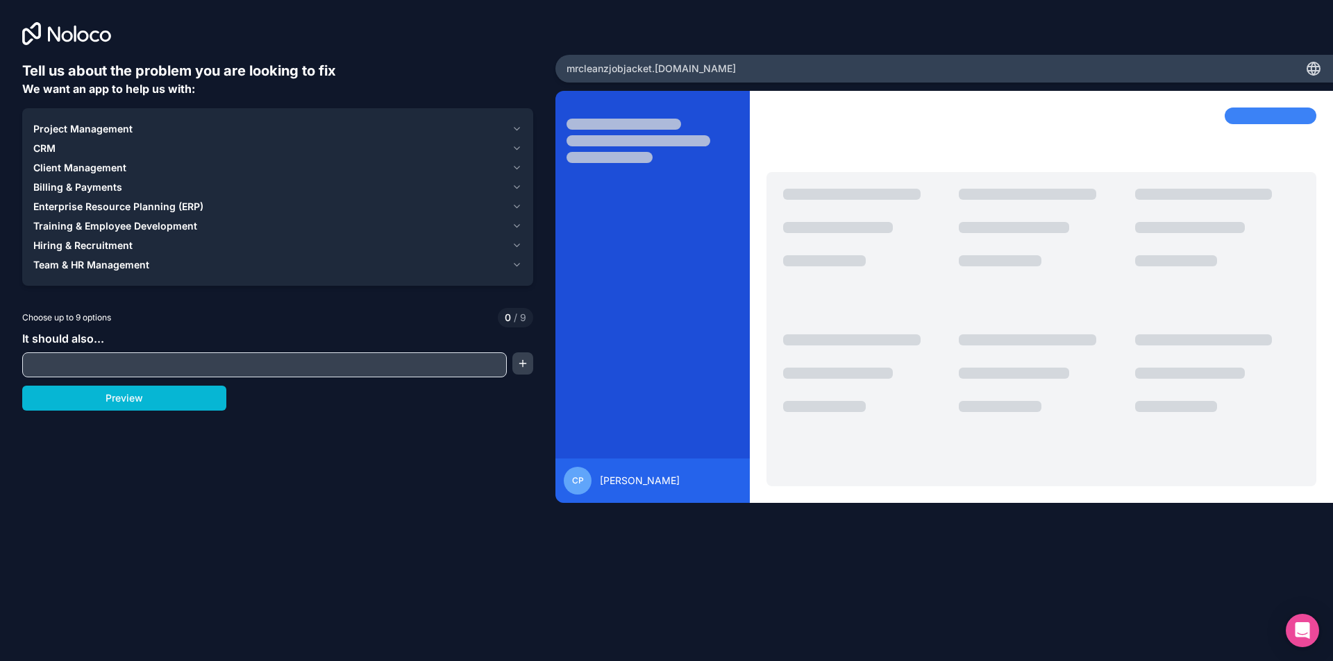
click at [511, 128] on icon "button" at bounding box center [516, 129] width 10 height 11
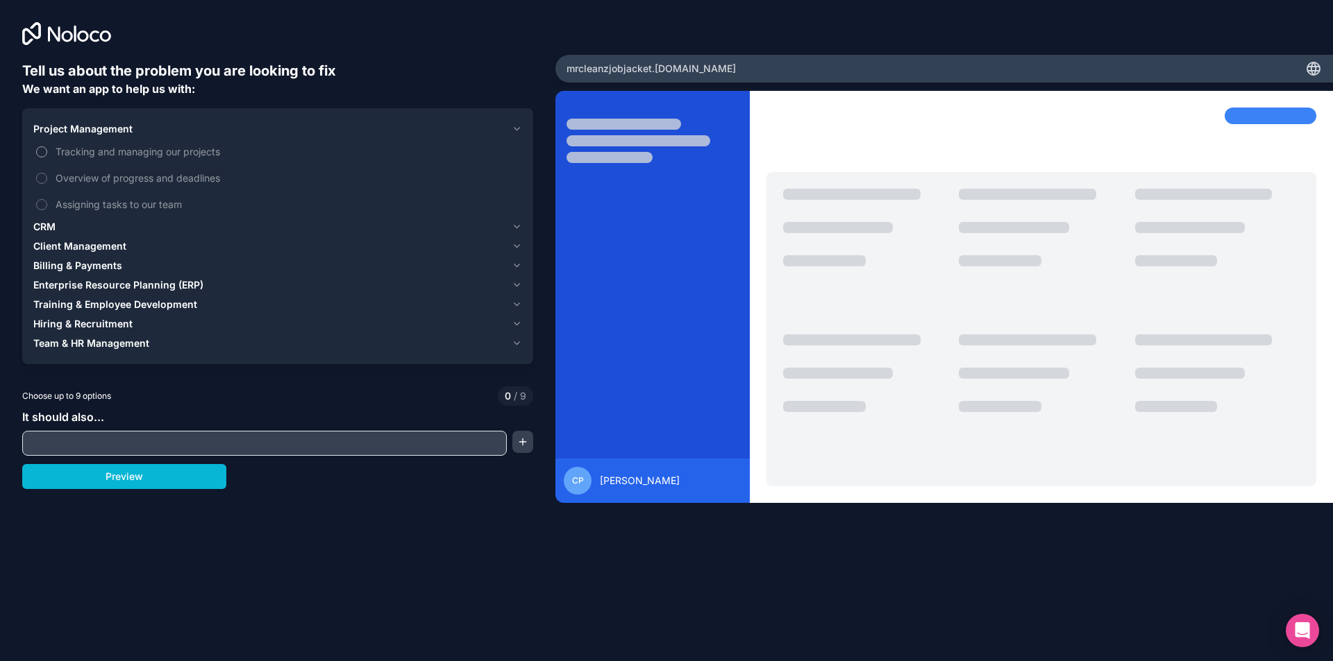
click at [42, 153] on button "Tracking and managing our projects" at bounding box center [41, 151] width 11 height 11
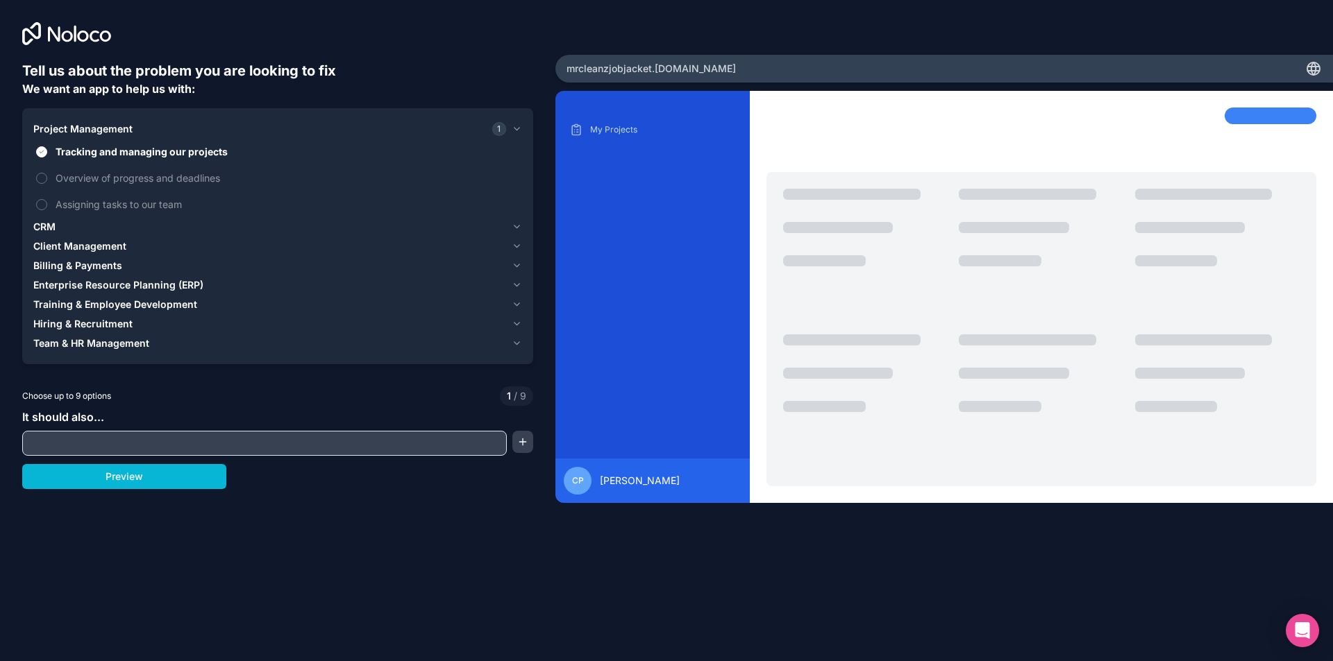
click at [211, 285] on div "Enterprise Resource Planning (ERP)" at bounding box center [269, 285] width 473 height 14
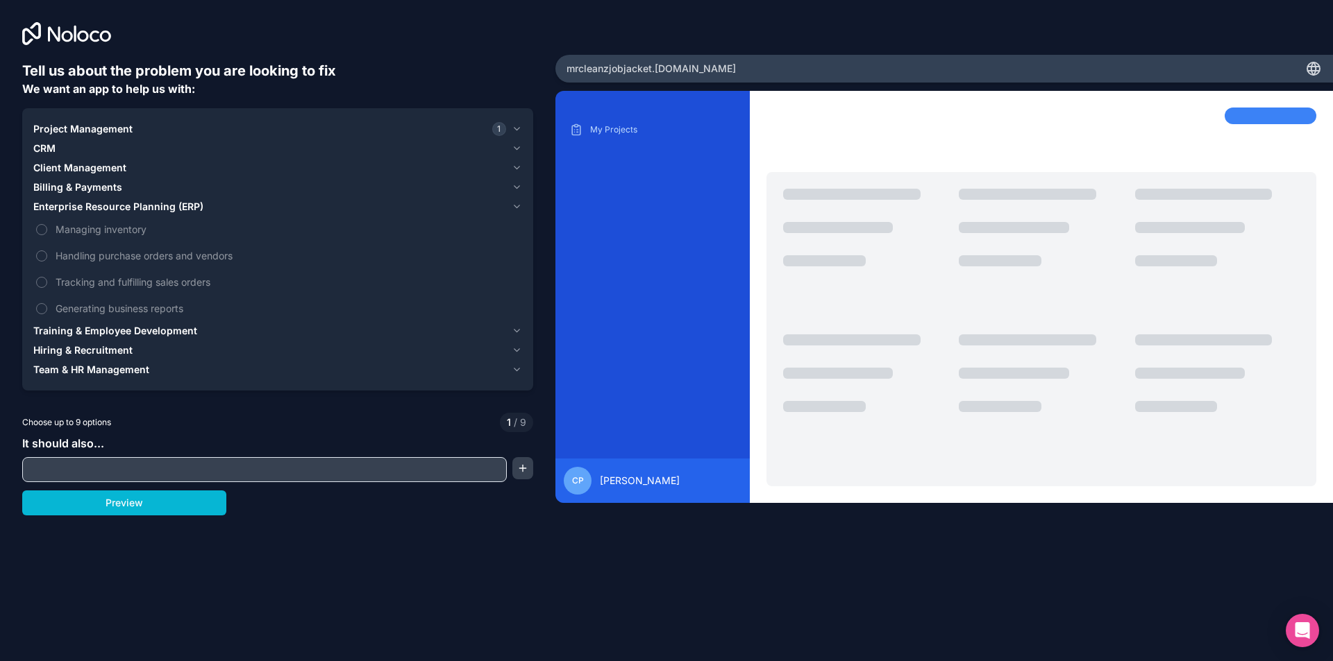
click at [154, 210] on span "Enterprise Resource Planning (ERP)" at bounding box center [118, 207] width 170 height 14
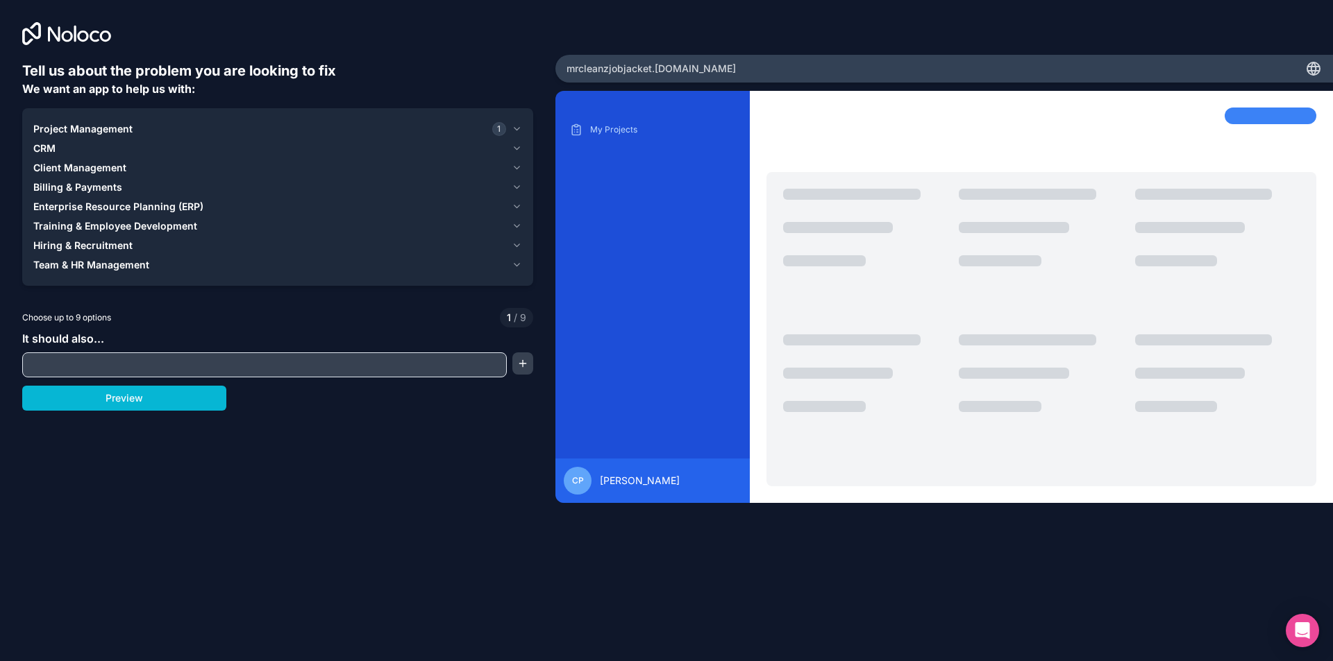
click at [79, 154] on div "CRM" at bounding box center [269, 149] width 473 height 14
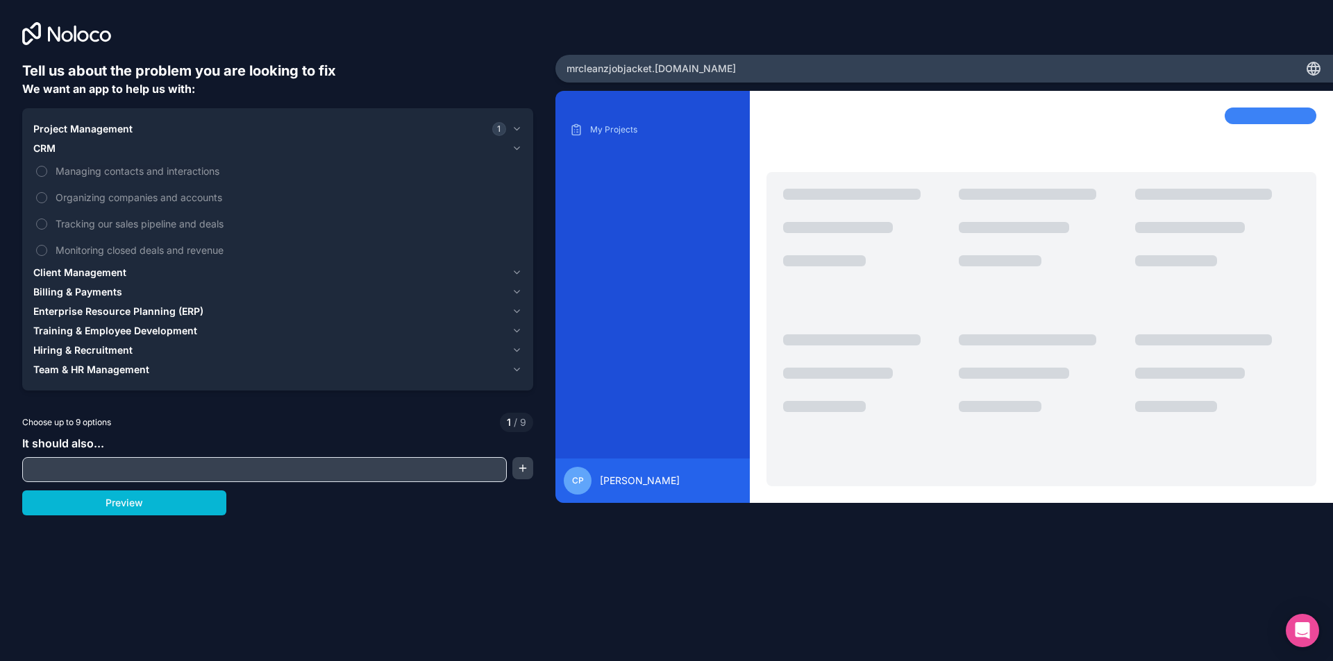
click at [76, 153] on div "CRM" at bounding box center [269, 149] width 473 height 14
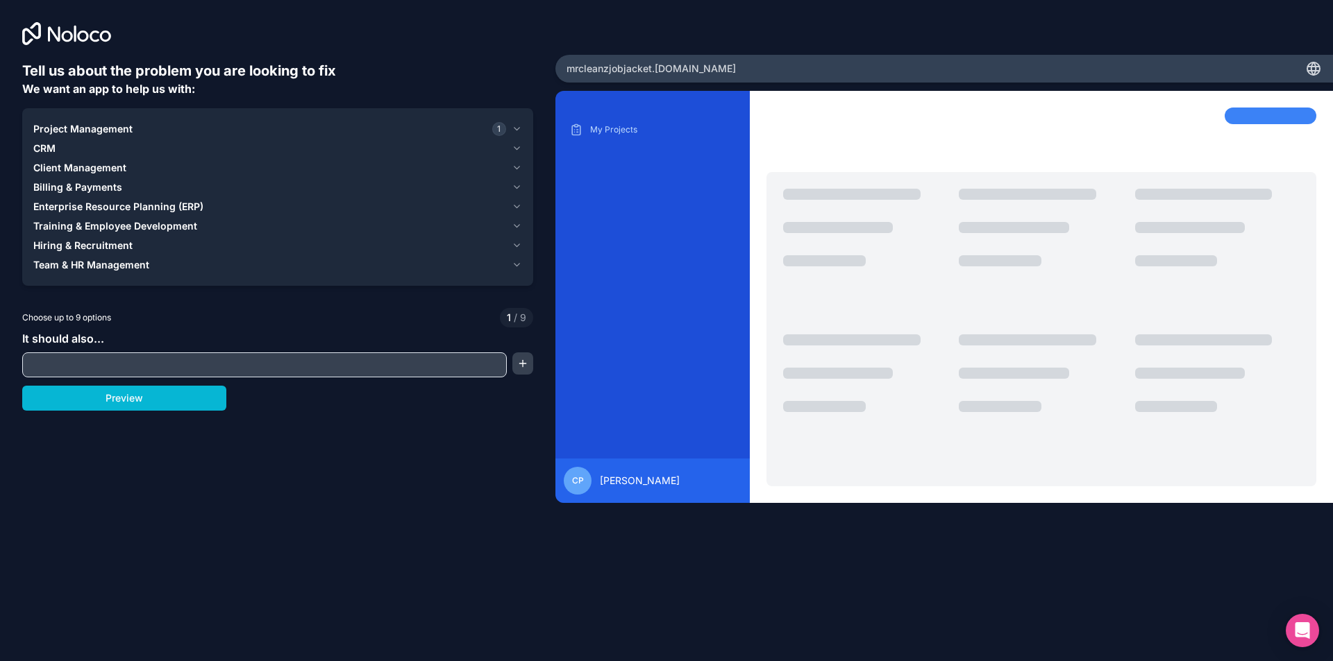
click at [115, 129] on span "Project Management" at bounding box center [82, 129] width 99 height 14
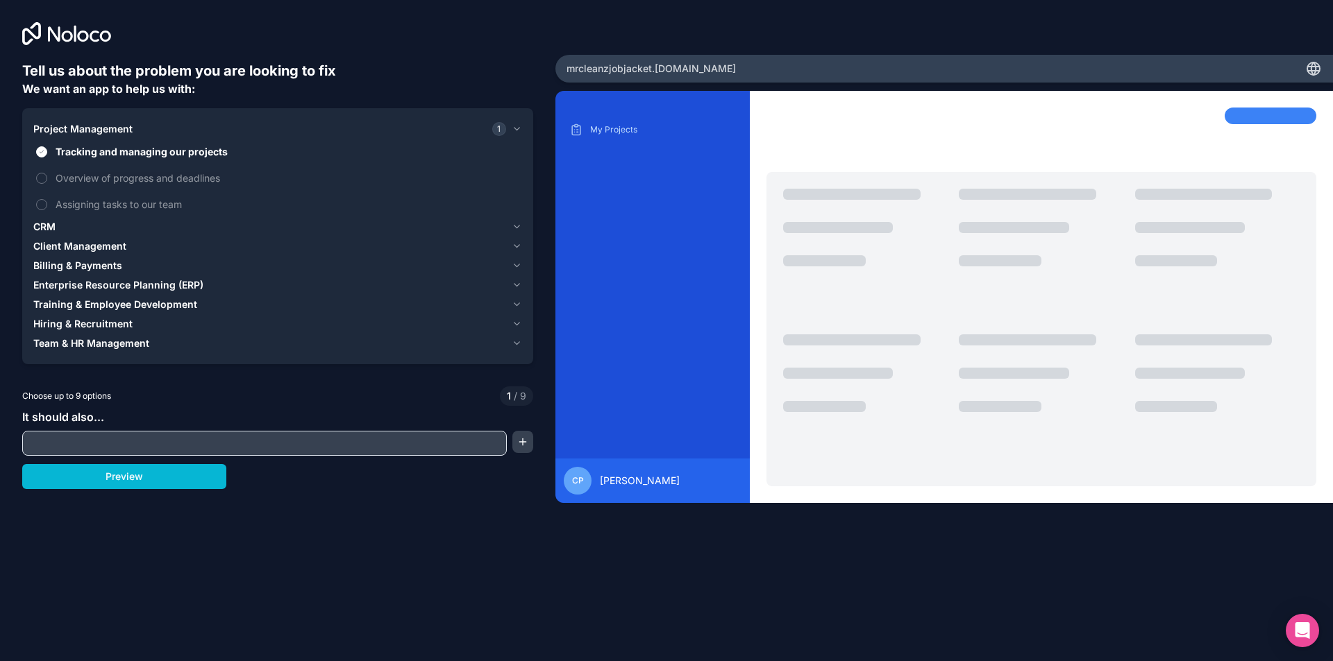
click at [189, 130] on div "Project Management 1" at bounding box center [269, 129] width 473 height 14
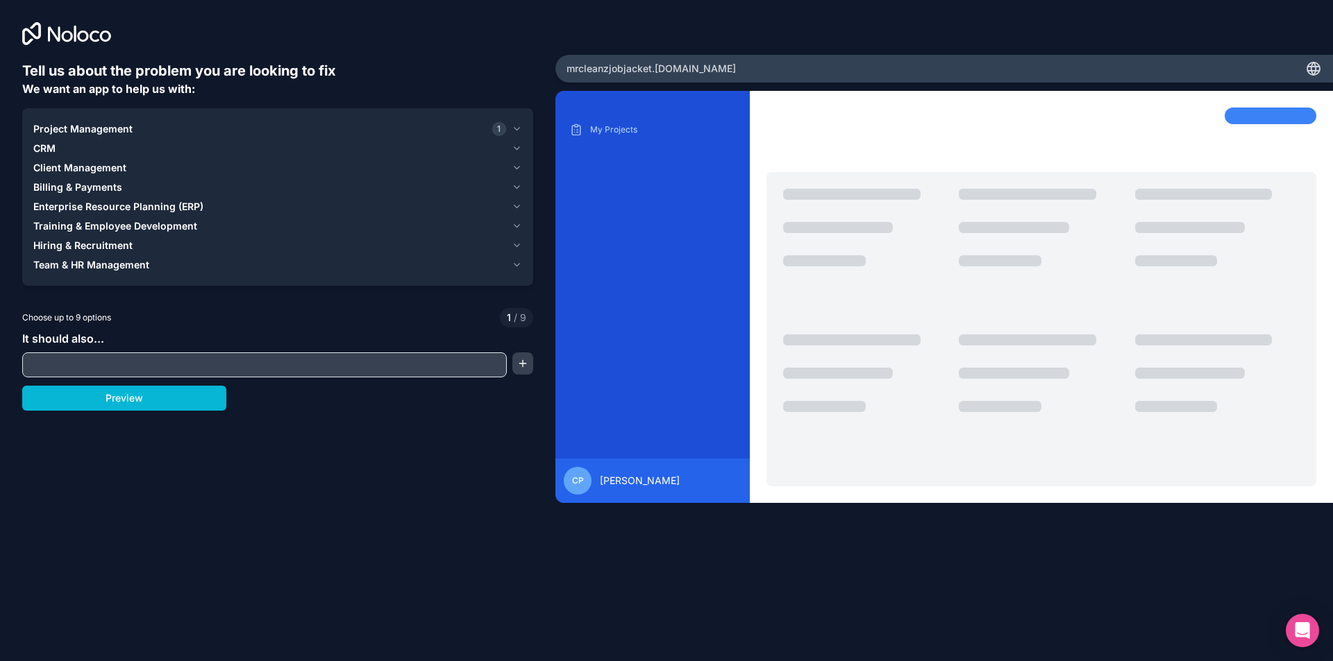
click at [115, 362] on input "text" at bounding box center [264, 364] width 477 height 19
type input "K"
click at [112, 369] on input "keep track of fomrs and pdfs, and other documents" at bounding box center [264, 364] width 477 height 19
click at [522, 366] on button "button" at bounding box center [522, 364] width 21 height 22
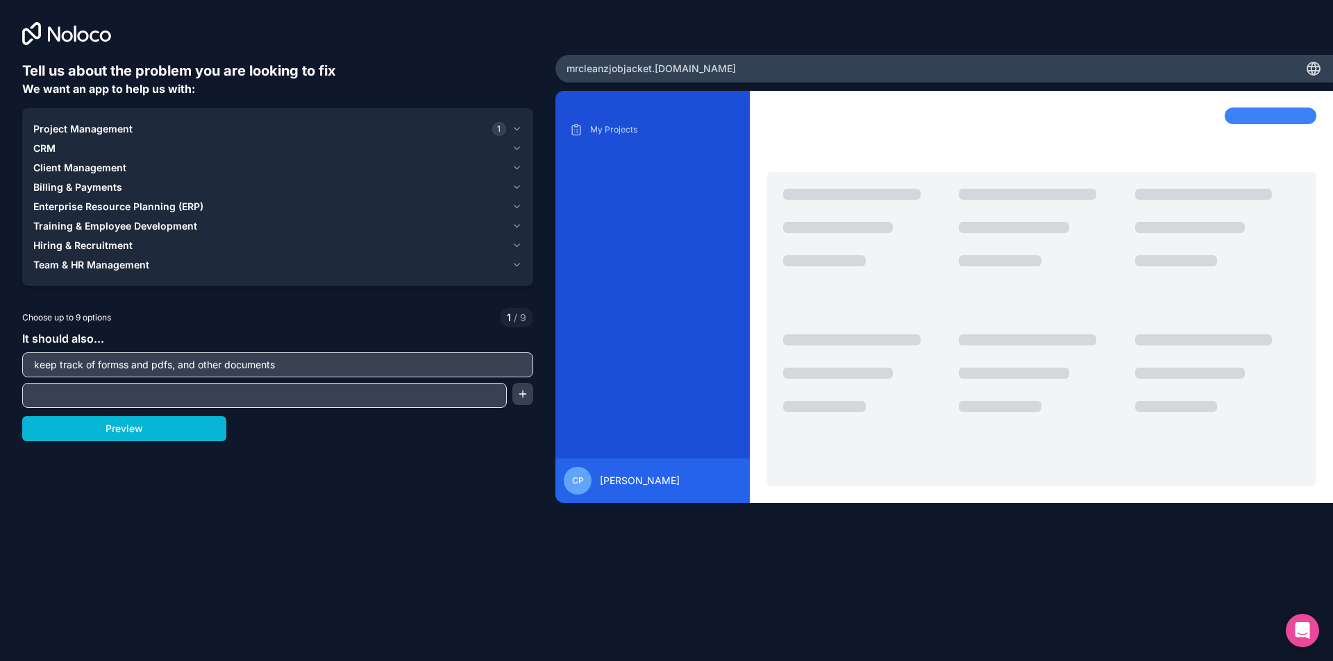
click at [124, 364] on input "keep track of formss and pdfs, and other documents" at bounding box center [278, 364] width 504 height 19
type input "keep track of forms and pdfs, and other documents"
click at [110, 390] on input "text" at bounding box center [264, 395] width 477 height 19
click at [103, 397] on input "able to digitize forms to make them editable" at bounding box center [264, 395] width 477 height 19
type input "able to digitize uploaded forms to make them editable"
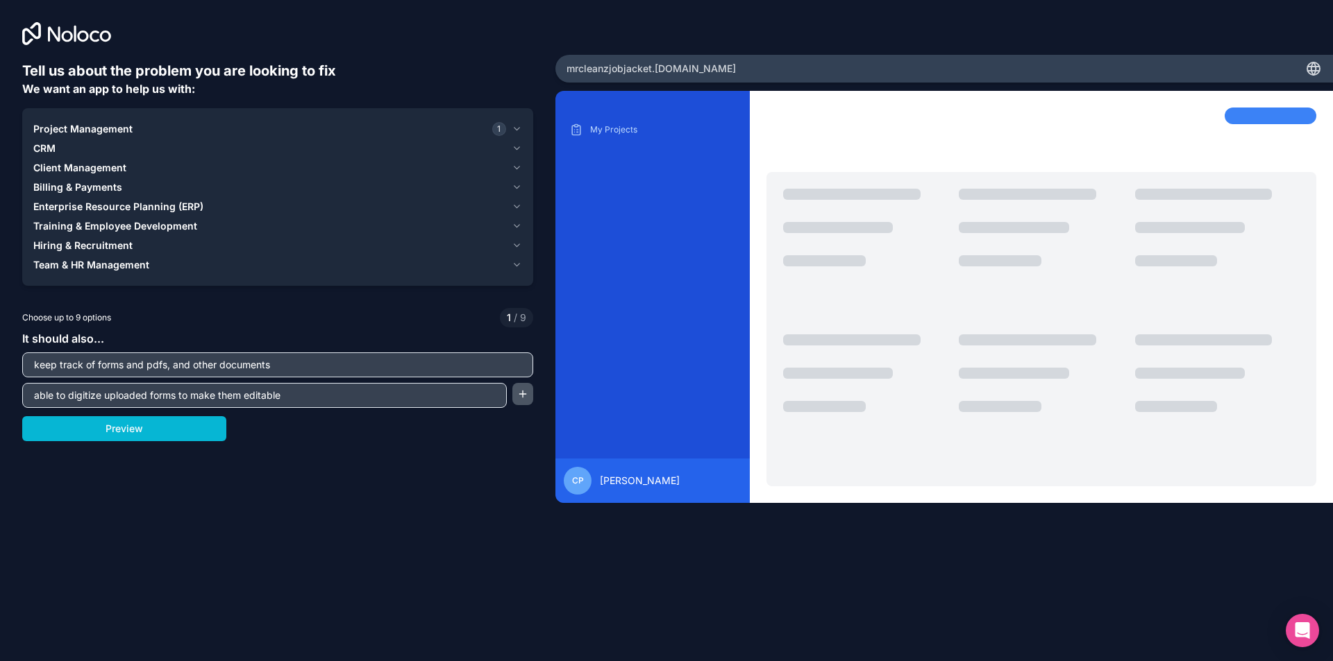
click at [514, 403] on button "button" at bounding box center [522, 394] width 21 height 22
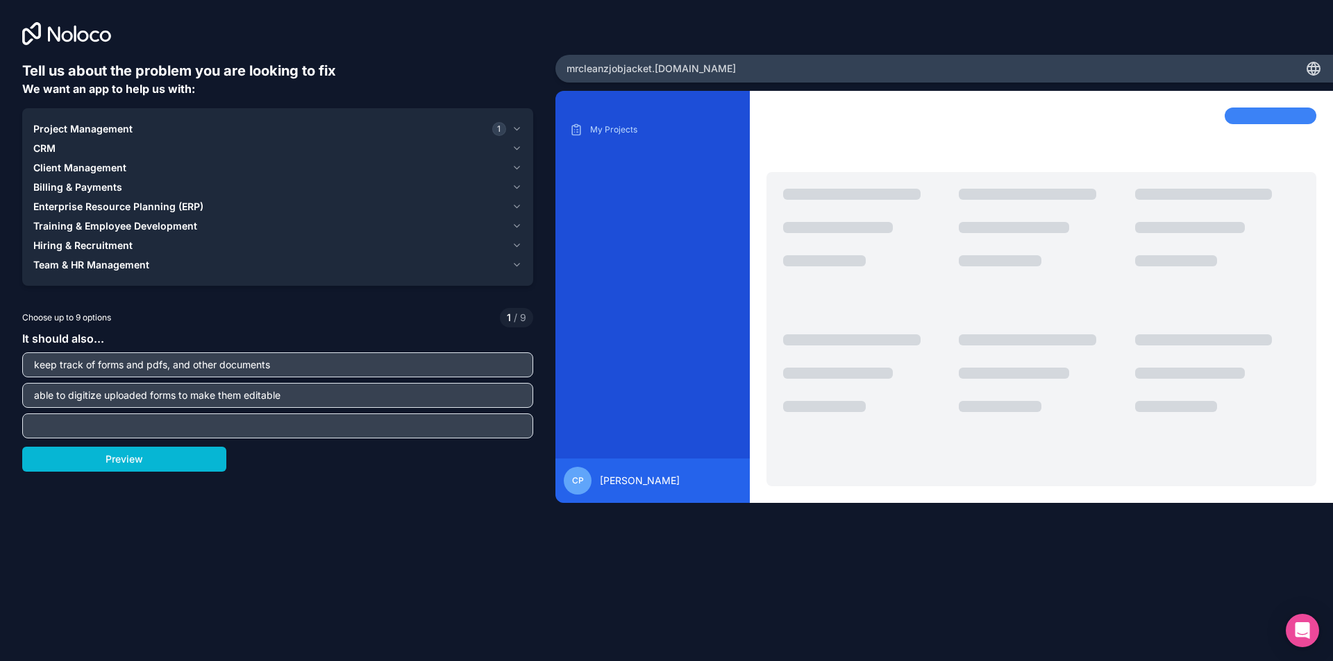
click at [85, 433] on input "text" at bounding box center [278, 425] width 504 height 19
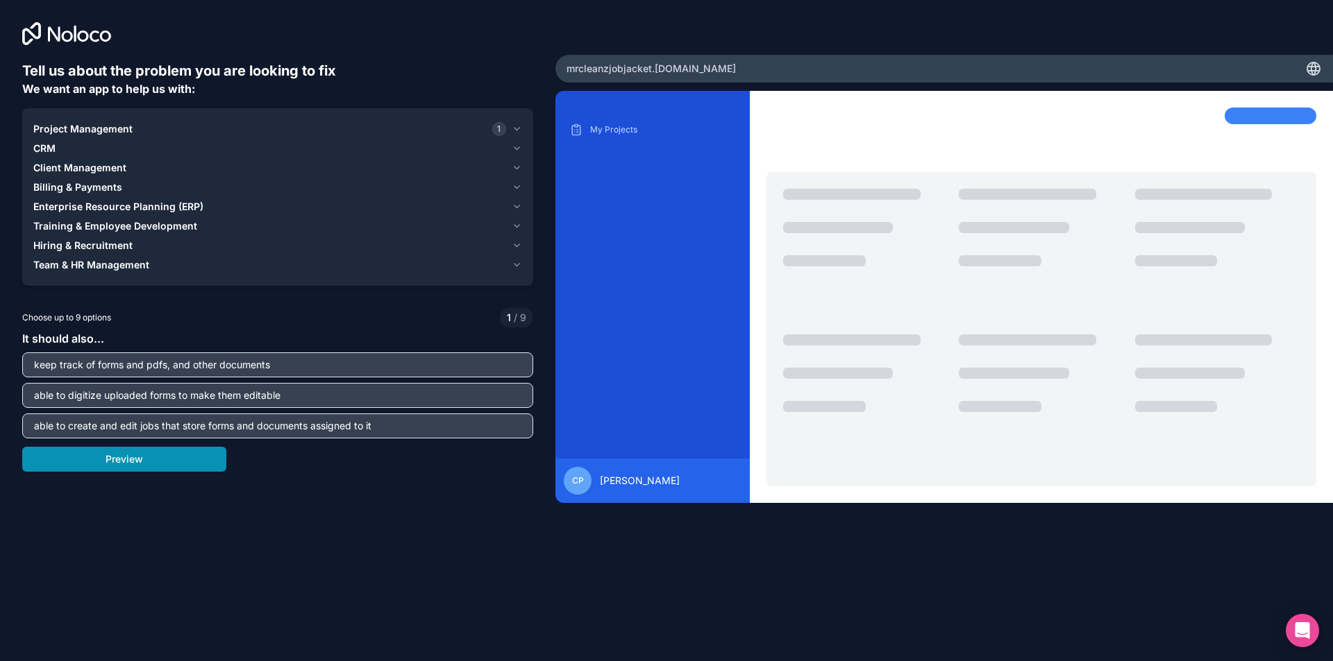
type input "able to create and edit jobs that store forms and documents assigned to it"
click at [191, 470] on button "Preview" at bounding box center [124, 459] width 204 height 25
click at [117, 271] on span "Team & HR Management" at bounding box center [91, 265] width 116 height 14
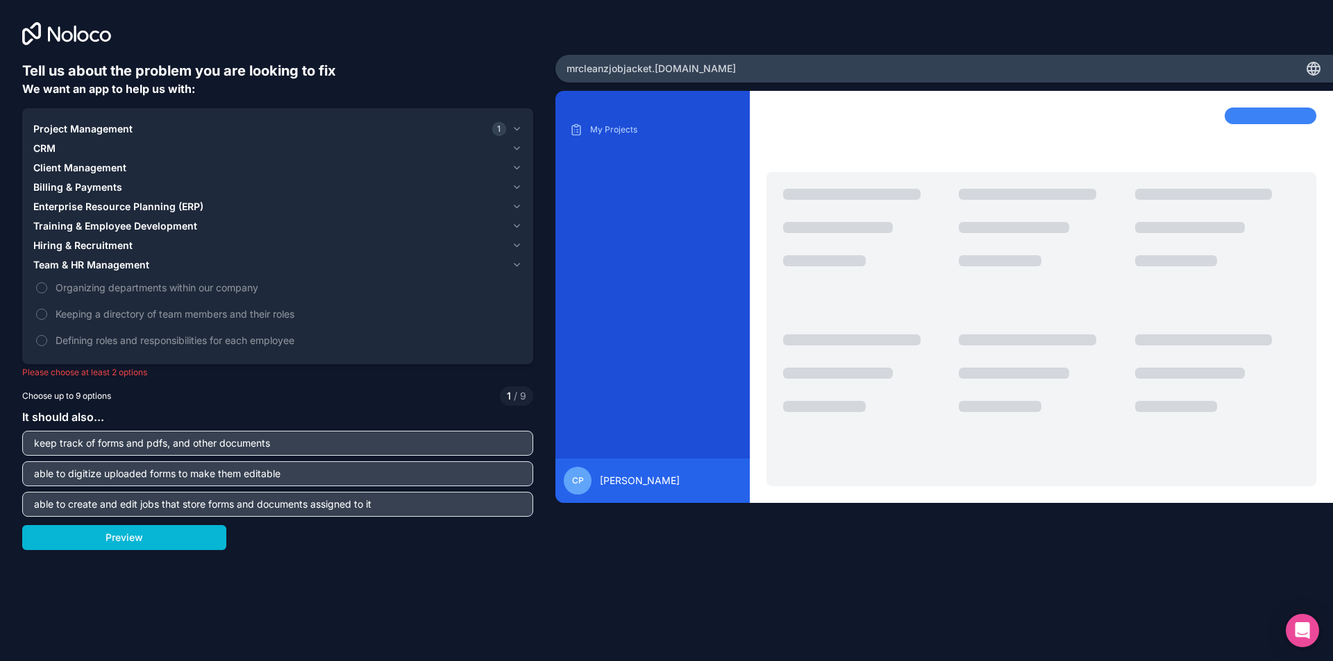
click at [80, 257] on button "Team & HR Management" at bounding box center [277, 264] width 489 height 19
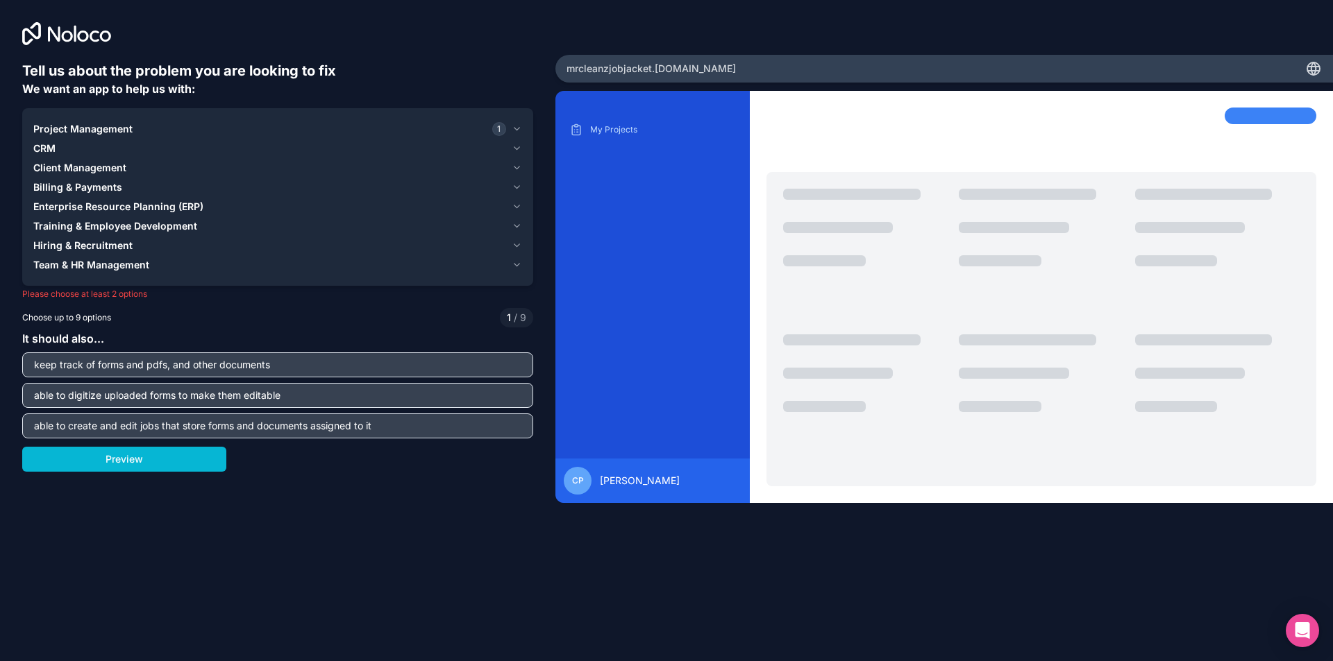
click at [84, 127] on span "Project Management" at bounding box center [82, 129] width 99 height 14
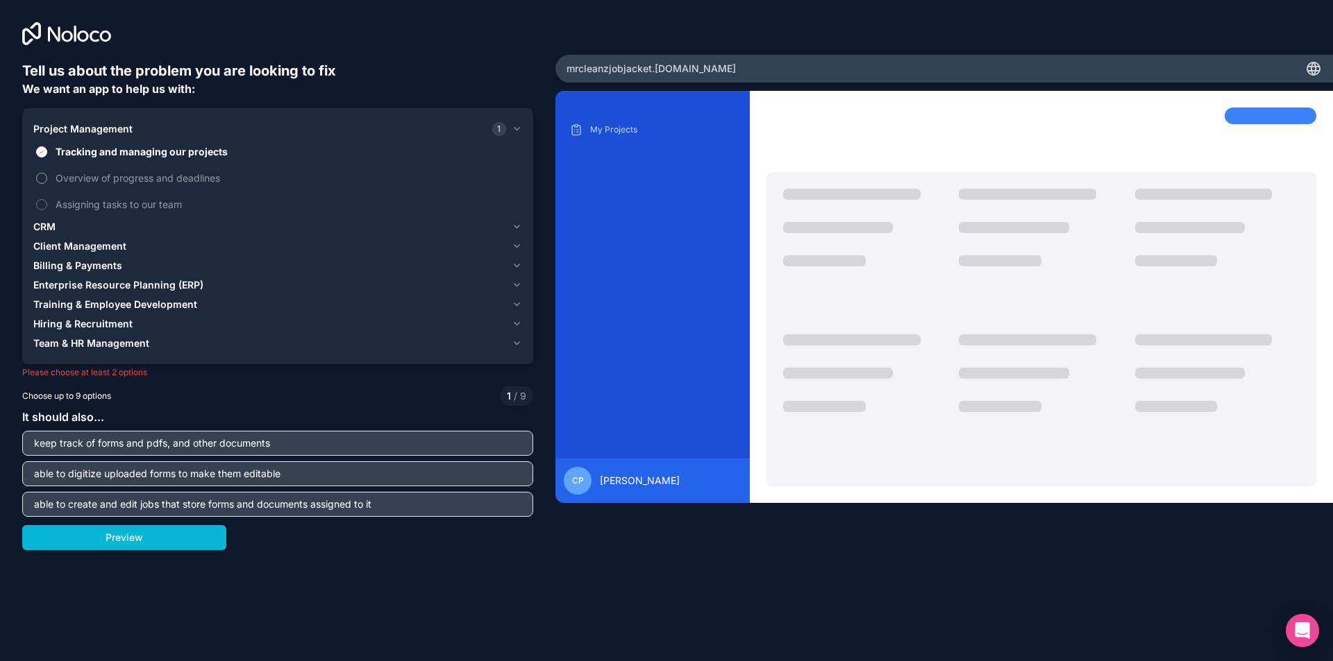
click at [41, 175] on button "Overview of progress and deadlines" at bounding box center [41, 178] width 11 height 11
click at [37, 199] on label "Assigning tasks to our team" at bounding box center [277, 205] width 489 height 26
click at [37, 199] on button "Assigning tasks to our team" at bounding box center [41, 204] width 11 height 11
click at [129, 264] on div "Billing & Payments" at bounding box center [269, 266] width 473 height 14
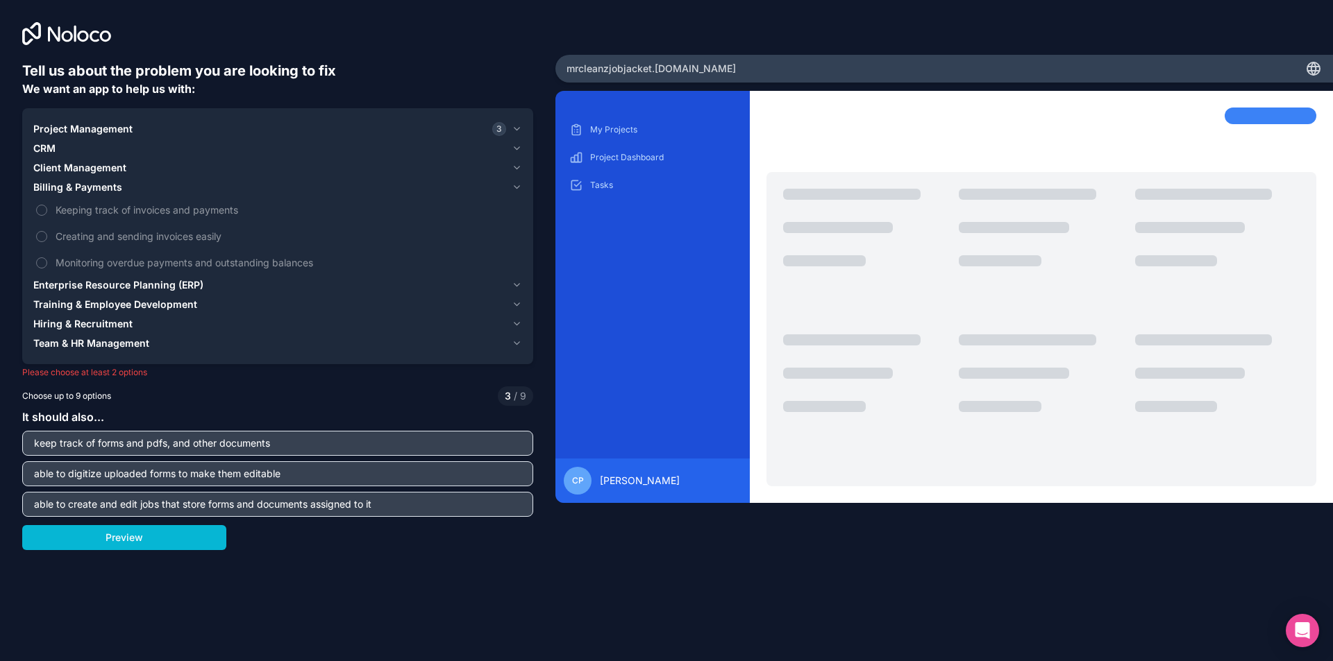
click at [112, 188] on span "Billing & Payments" at bounding box center [77, 187] width 89 height 14
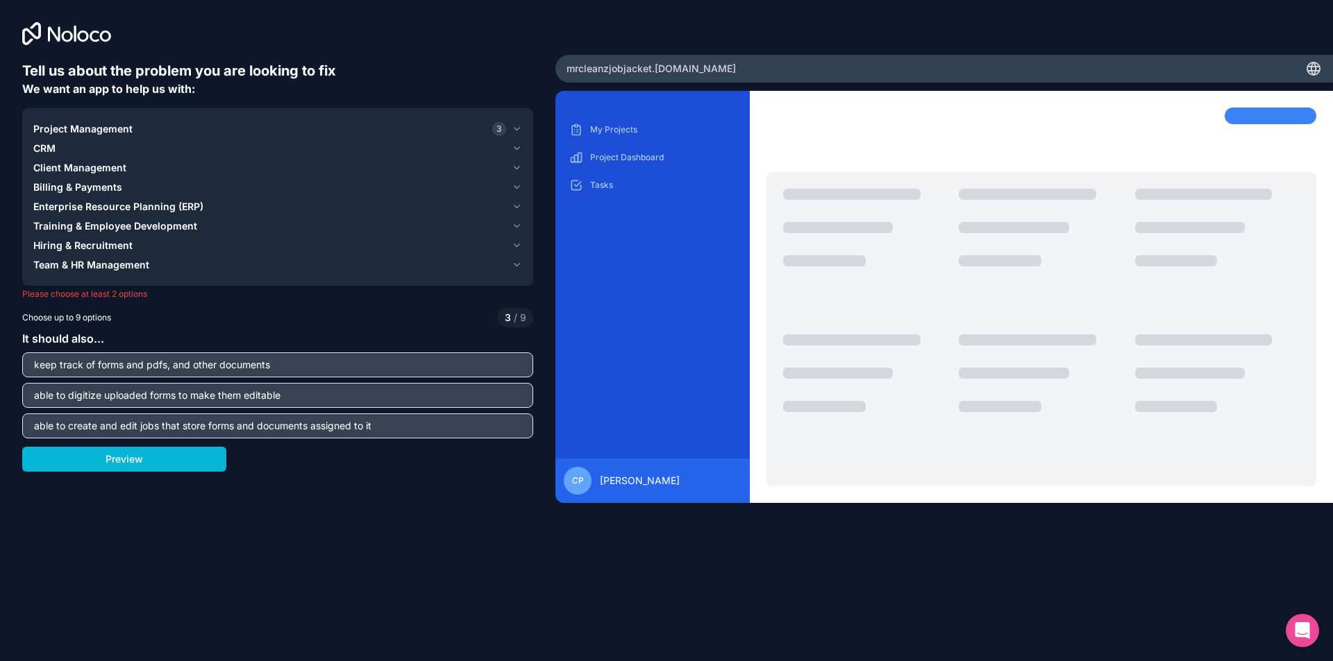
click at [112, 228] on span "Training & Employee Development" at bounding box center [115, 226] width 164 height 14
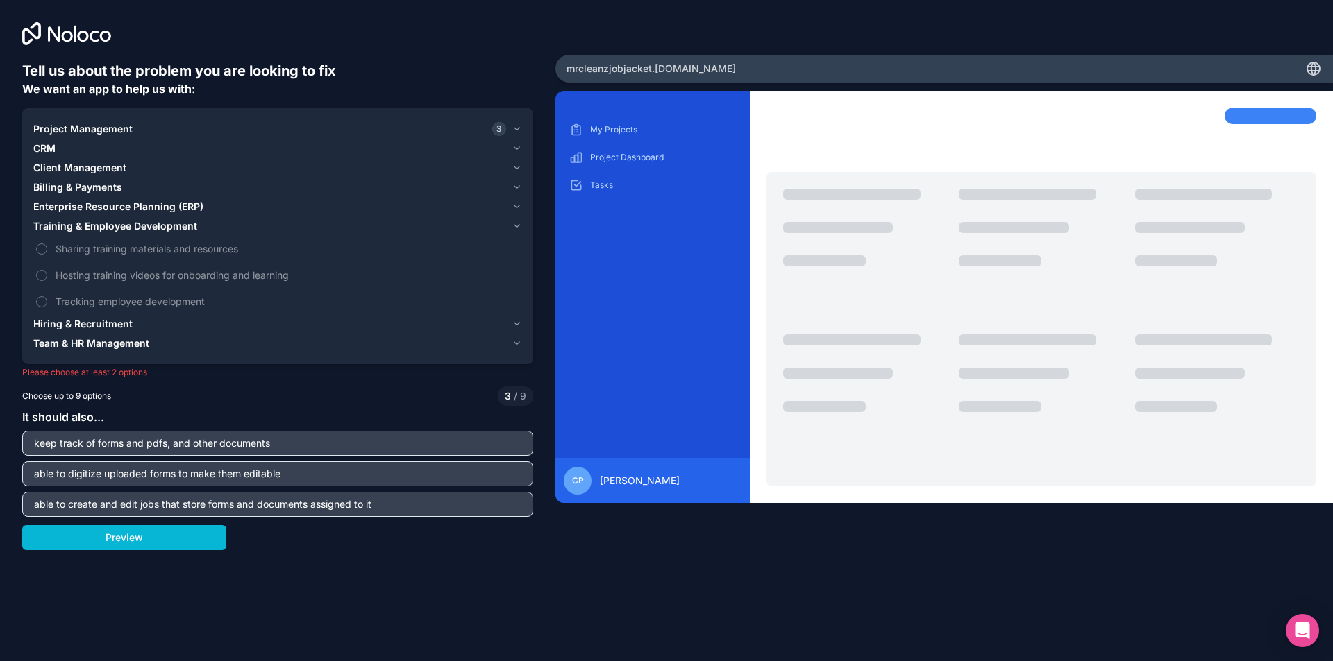
click at [112, 228] on span "Training & Employee Development" at bounding box center [115, 226] width 164 height 14
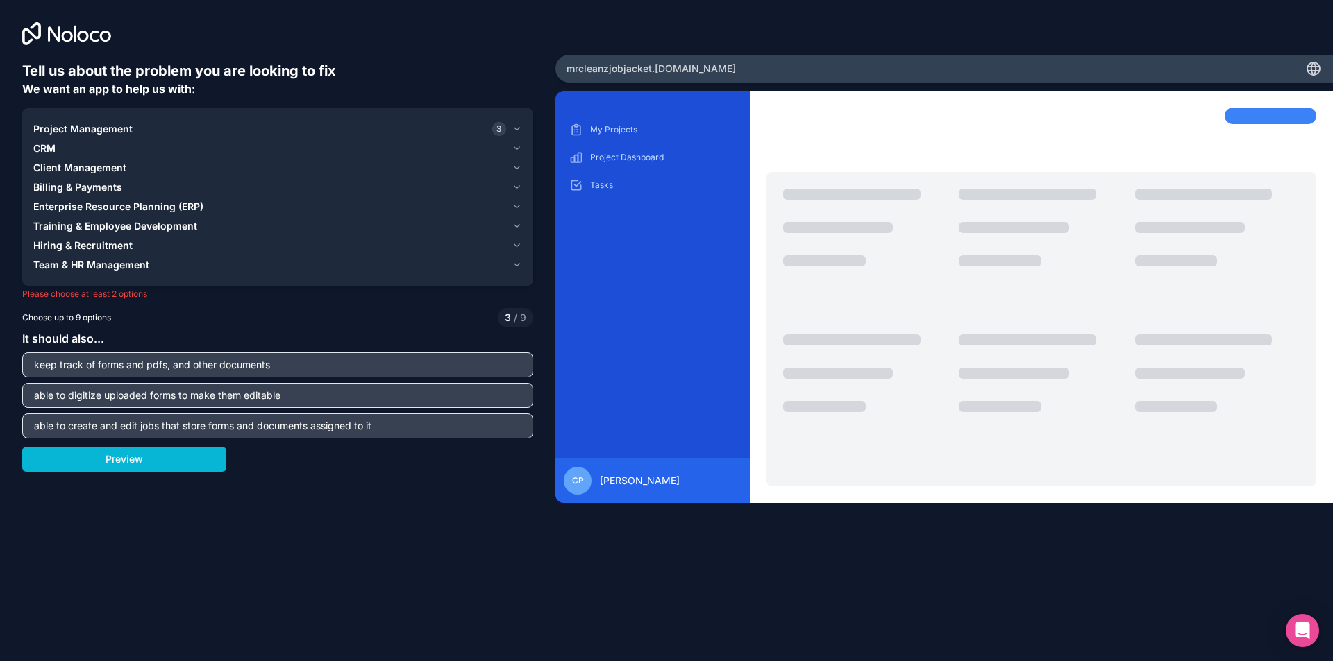
click at [112, 228] on span "Training & Employee Development" at bounding box center [115, 226] width 164 height 14
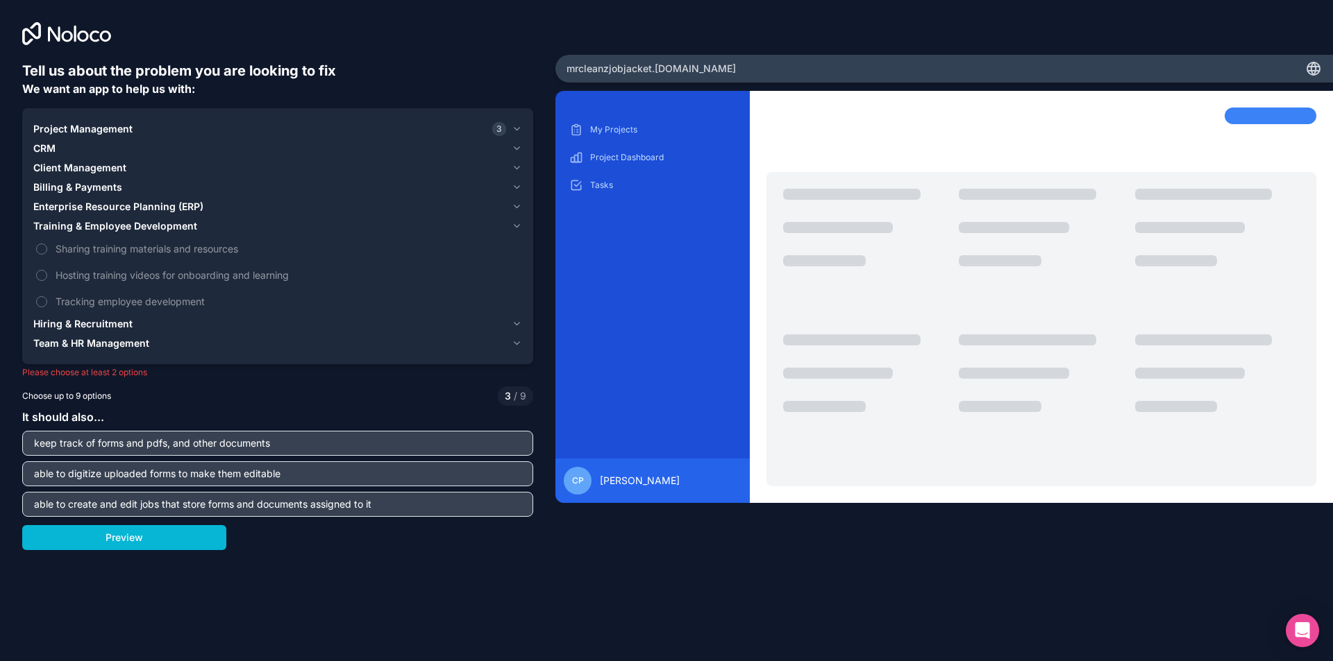
click at [112, 228] on span "Training & Employee Development" at bounding box center [115, 226] width 164 height 14
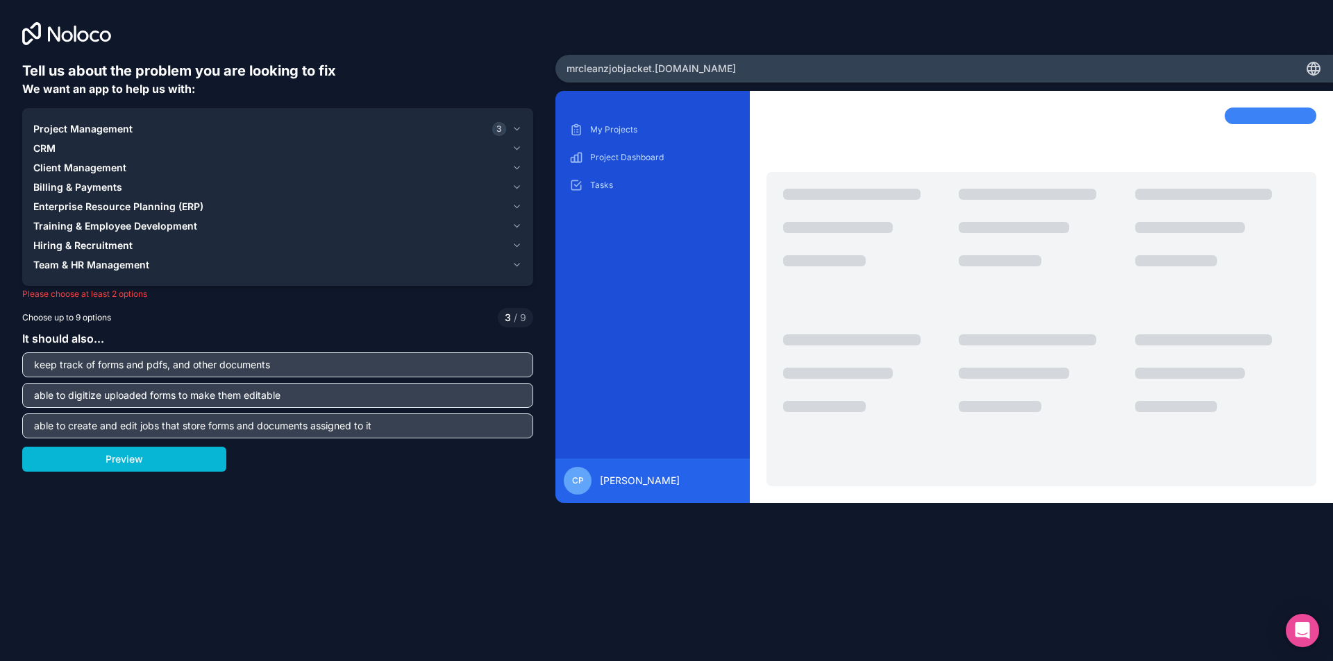
click at [130, 248] on span "Hiring & Recruitment" at bounding box center [82, 246] width 99 height 14
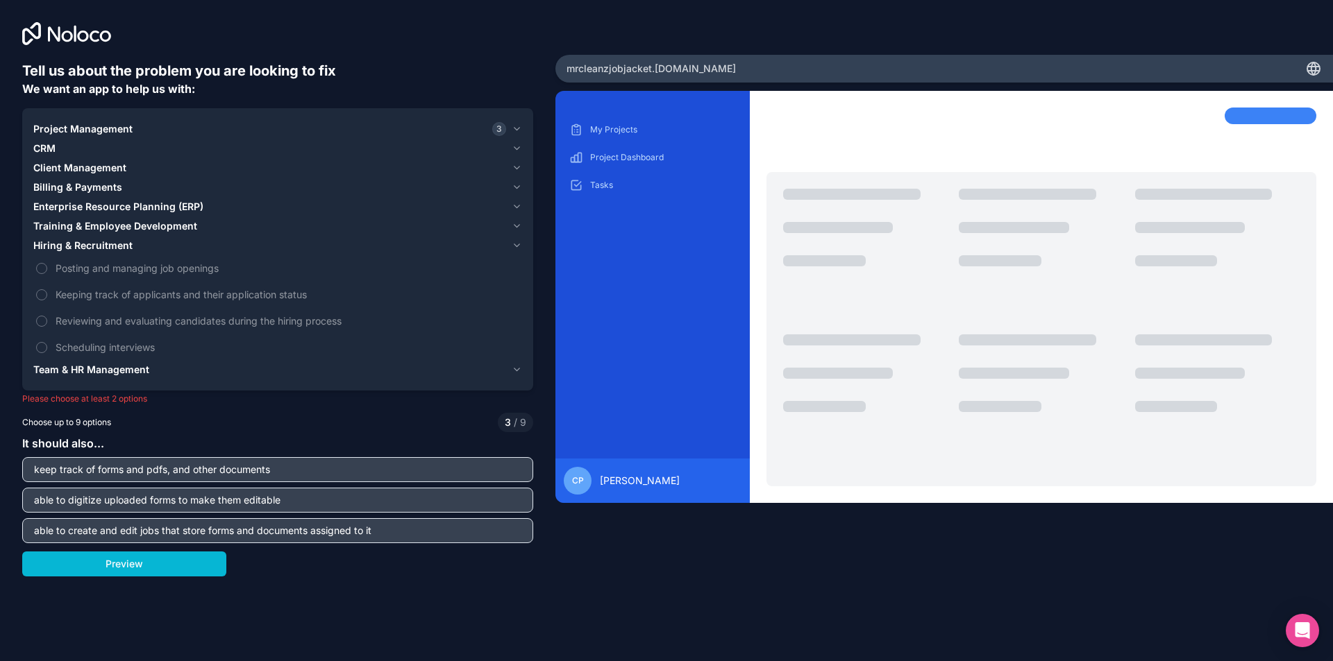
click at [130, 248] on span "Hiring & Recruitment" at bounding box center [82, 246] width 99 height 14
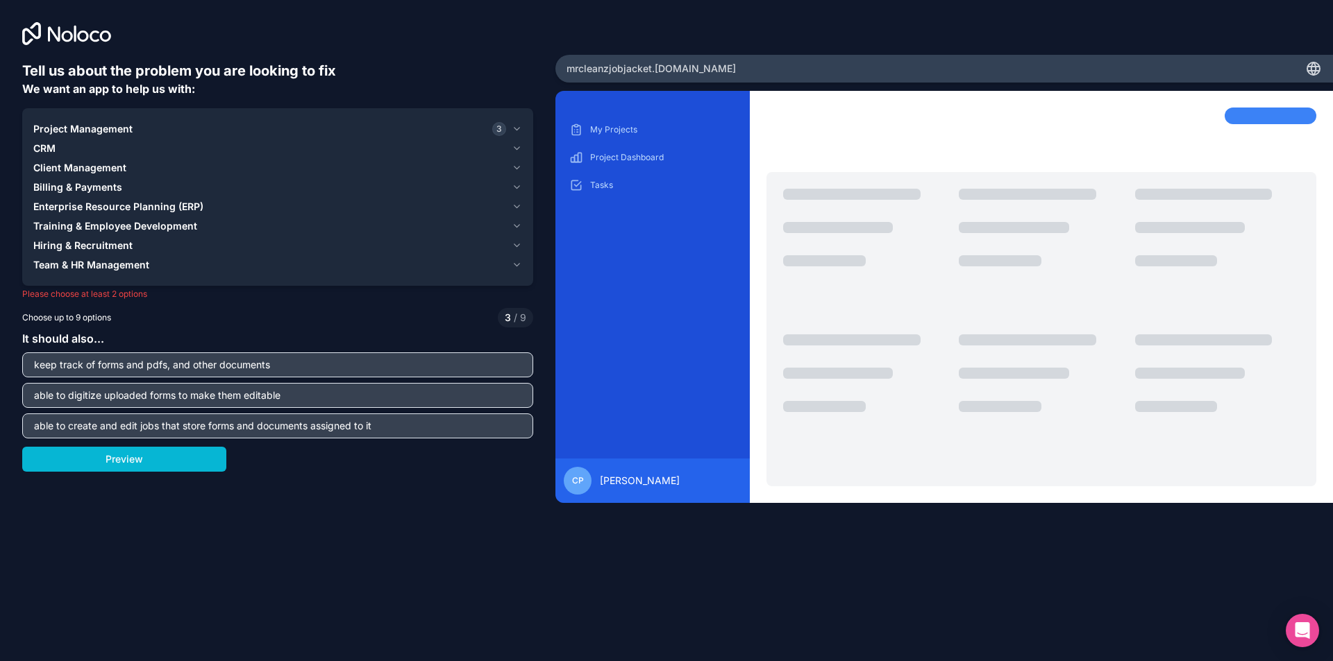
click at [130, 248] on span "Hiring & Recruitment" at bounding box center [82, 246] width 99 height 14
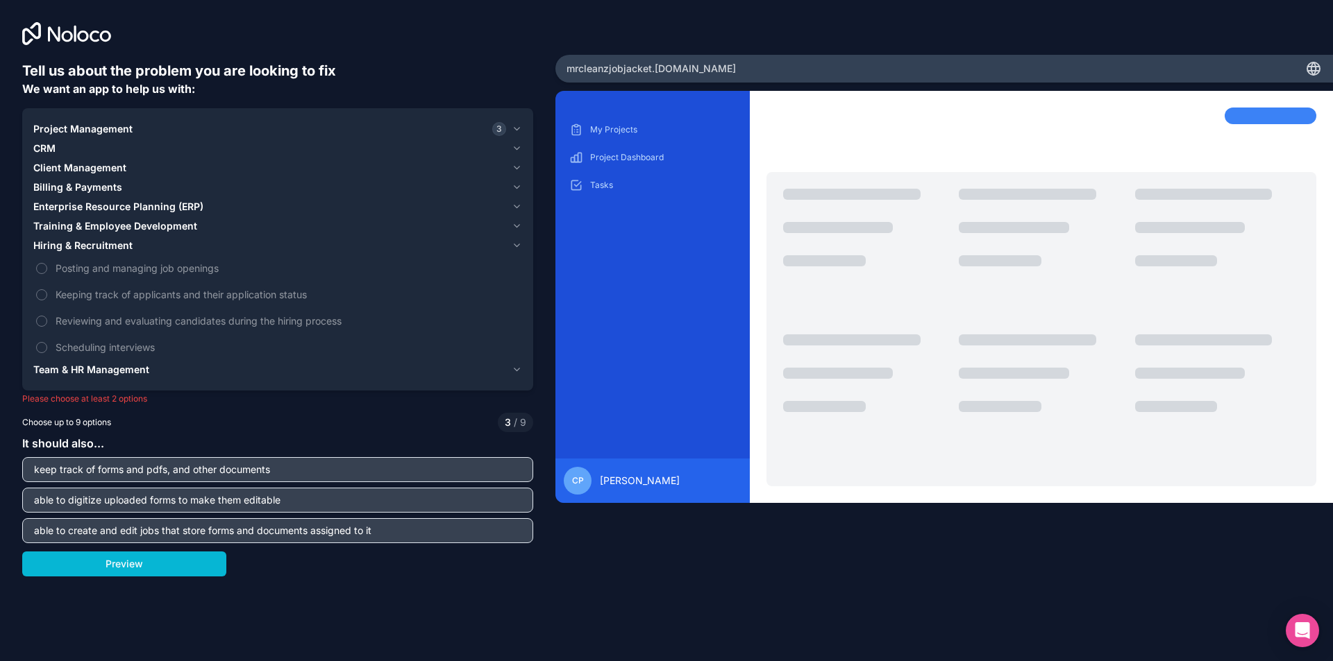
click at [130, 248] on span "Hiring & Recruitment" at bounding box center [82, 246] width 99 height 14
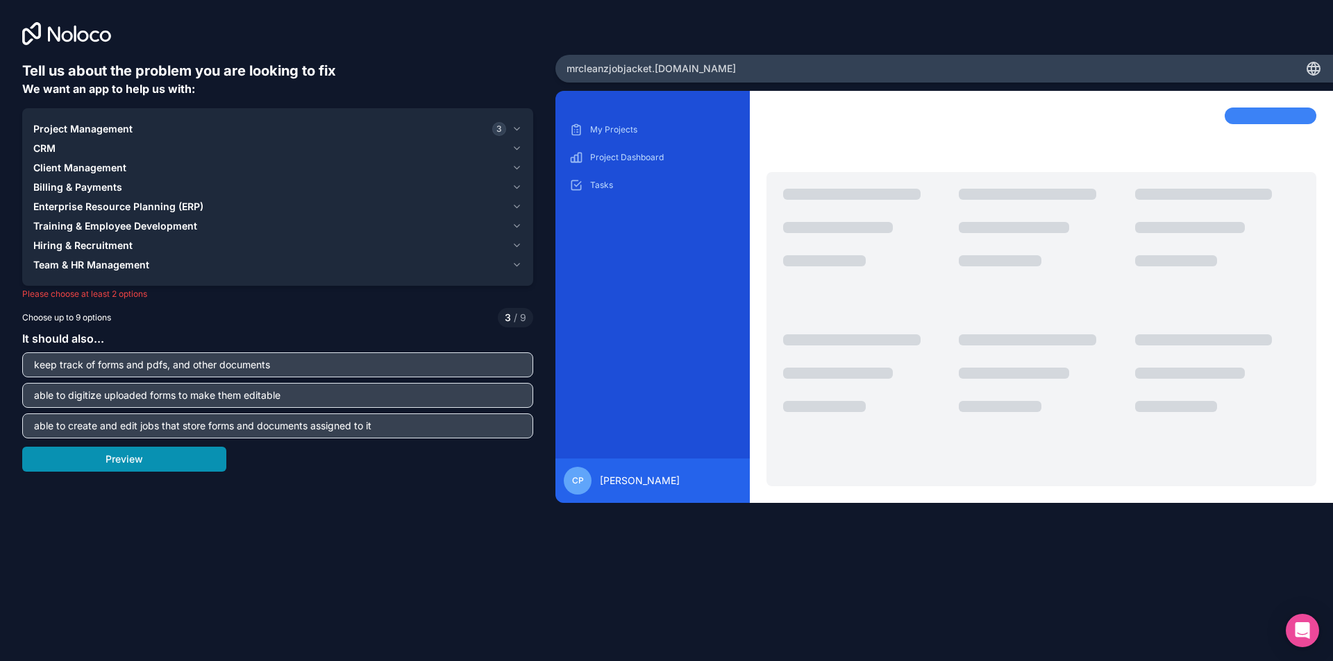
click at [124, 459] on button "Preview" at bounding box center [124, 459] width 204 height 25
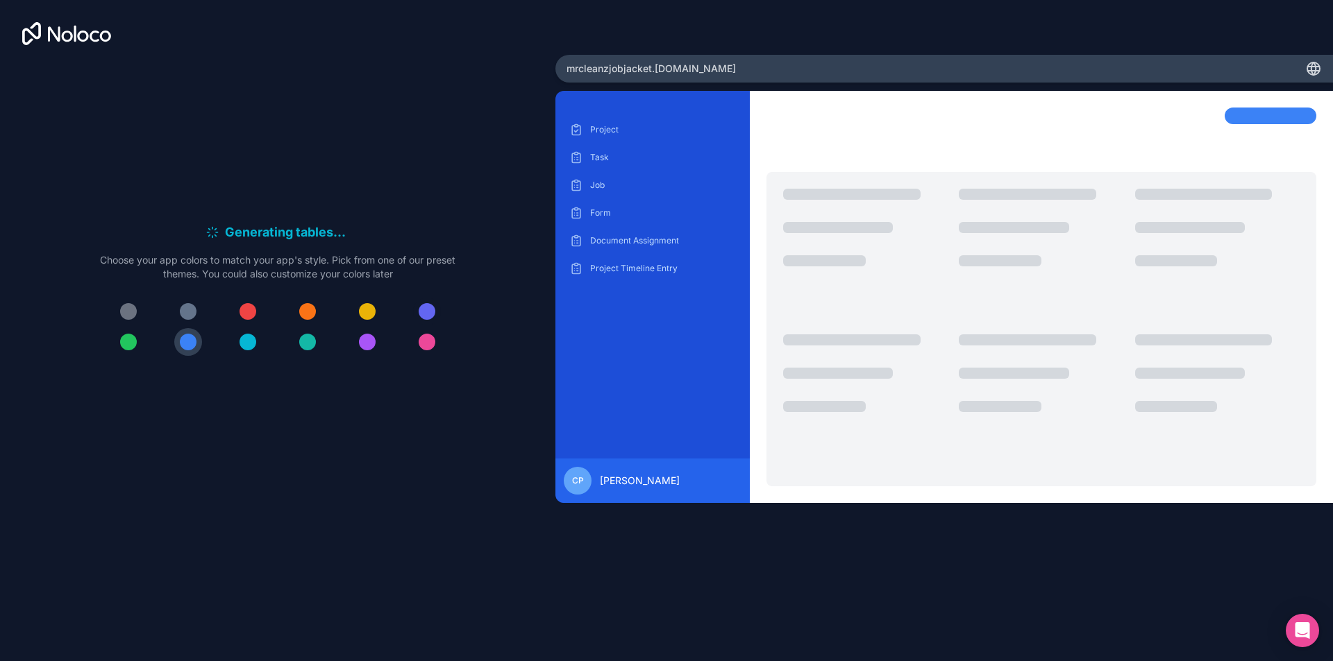
click at [420, 316] on div at bounding box center [426, 311] width 17 height 17
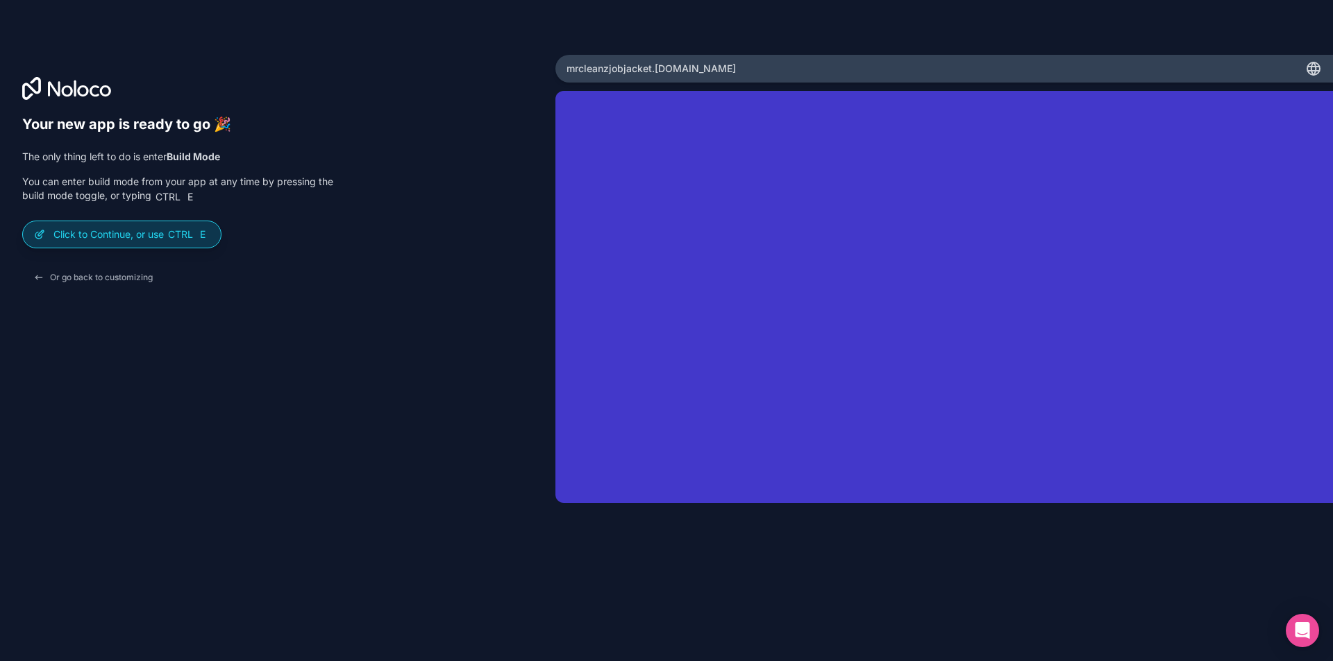
click at [142, 242] on div "Click to Continue, or use Ctrl E" at bounding box center [122, 234] width 198 height 26
